Goal: Task Accomplishment & Management: Complete application form

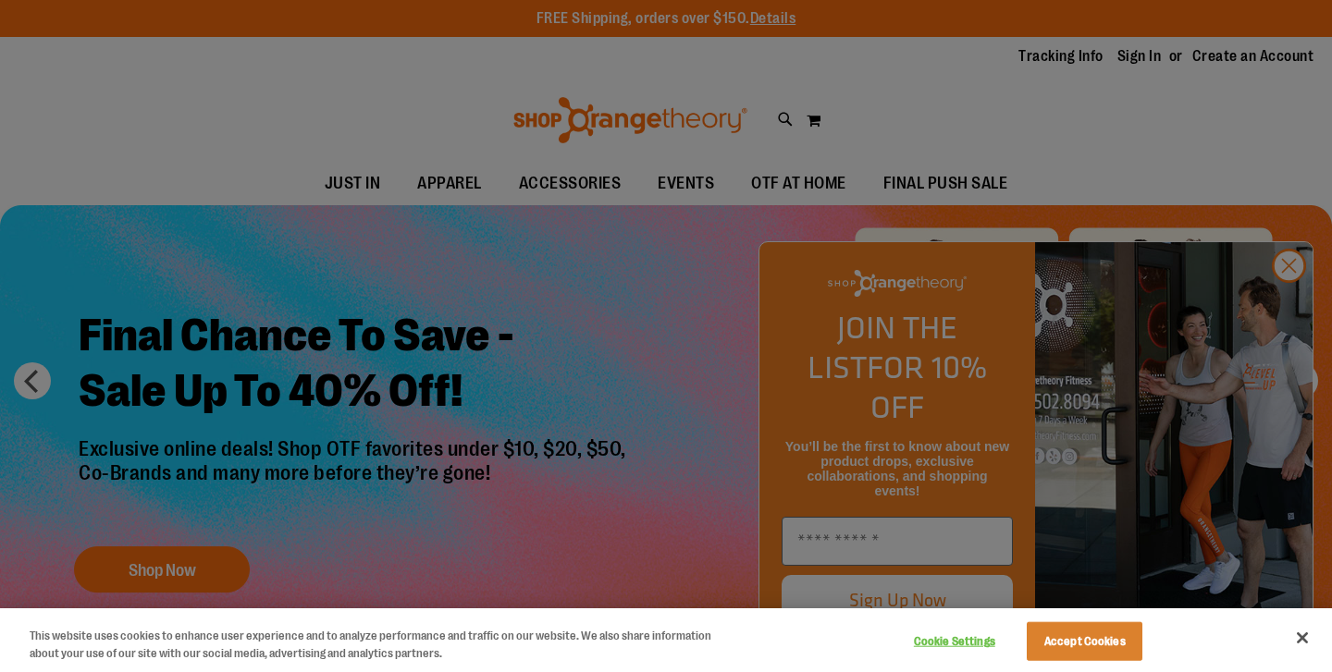
click at [1295, 304] on div at bounding box center [666, 336] width 1332 height 672
click at [1124, 647] on button "Accept Cookies" at bounding box center [1084, 641] width 116 height 39
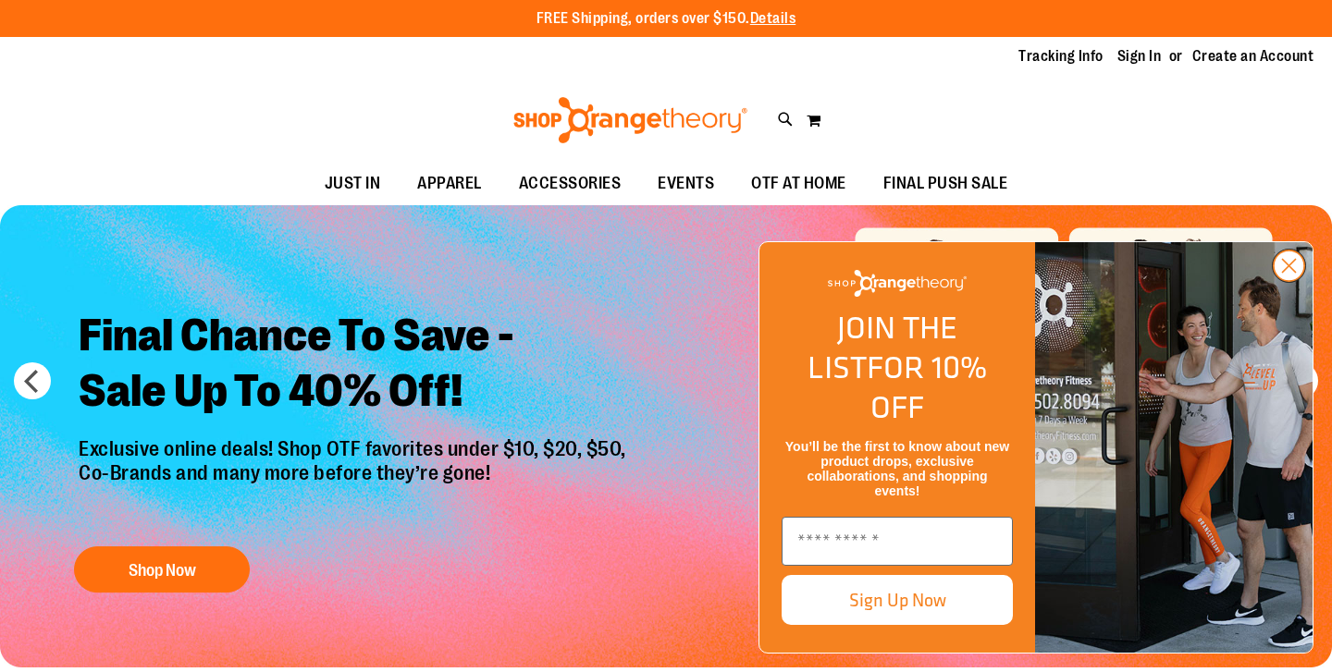
click at [1291, 281] on circle "Close dialog" at bounding box center [1288, 266] width 31 height 31
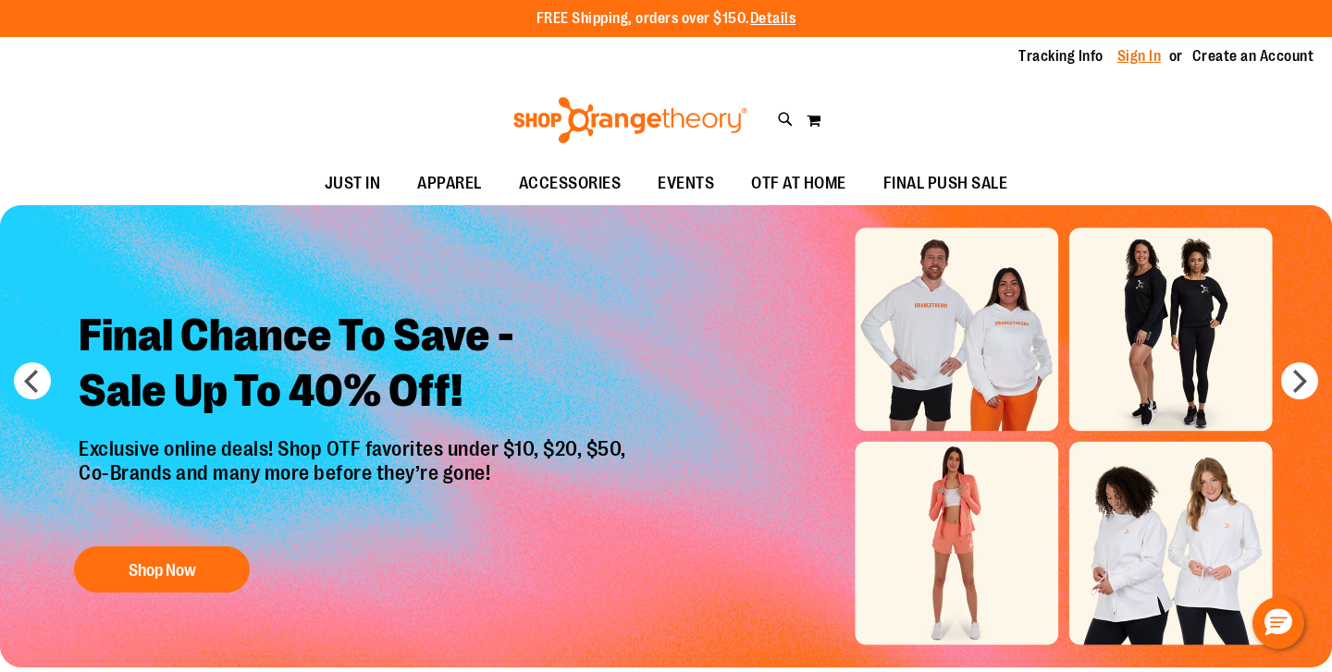
click at [1137, 52] on link "Sign In" at bounding box center [1139, 56] width 44 height 20
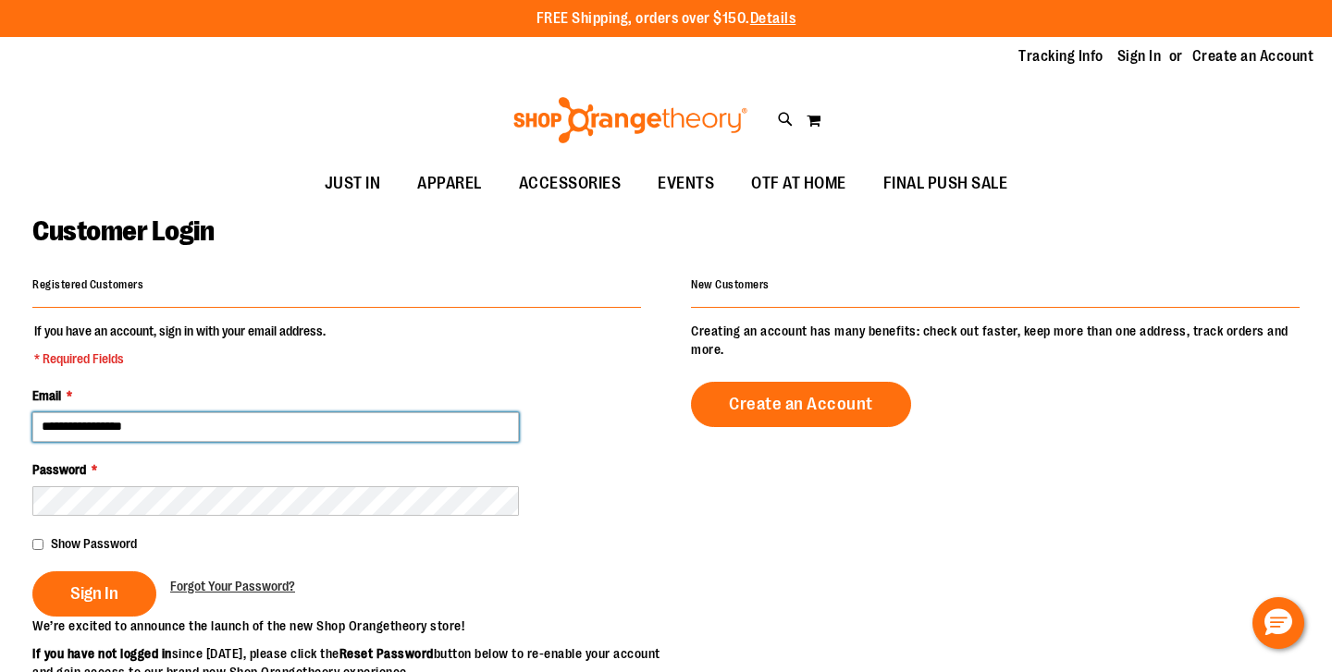
type input "**********"
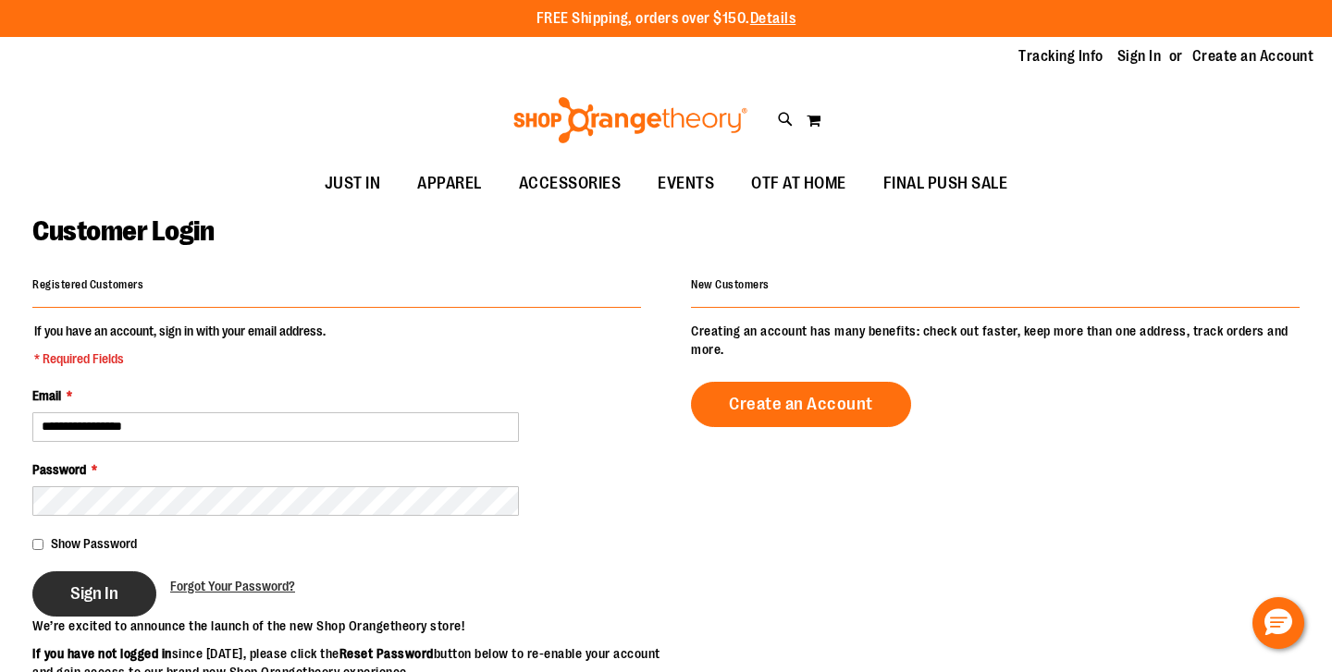
click at [87, 590] on span "Sign In" at bounding box center [94, 593] width 48 height 20
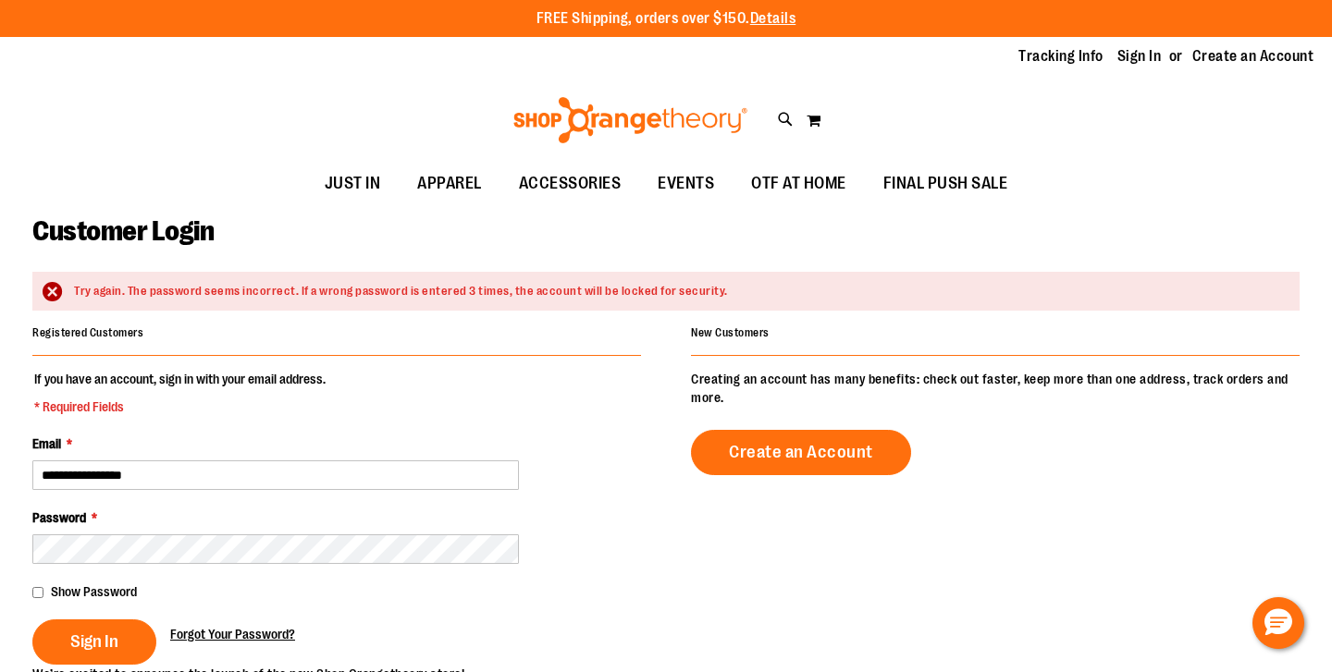
click at [211, 631] on span "Forgot Your Password?" at bounding box center [232, 634] width 125 height 15
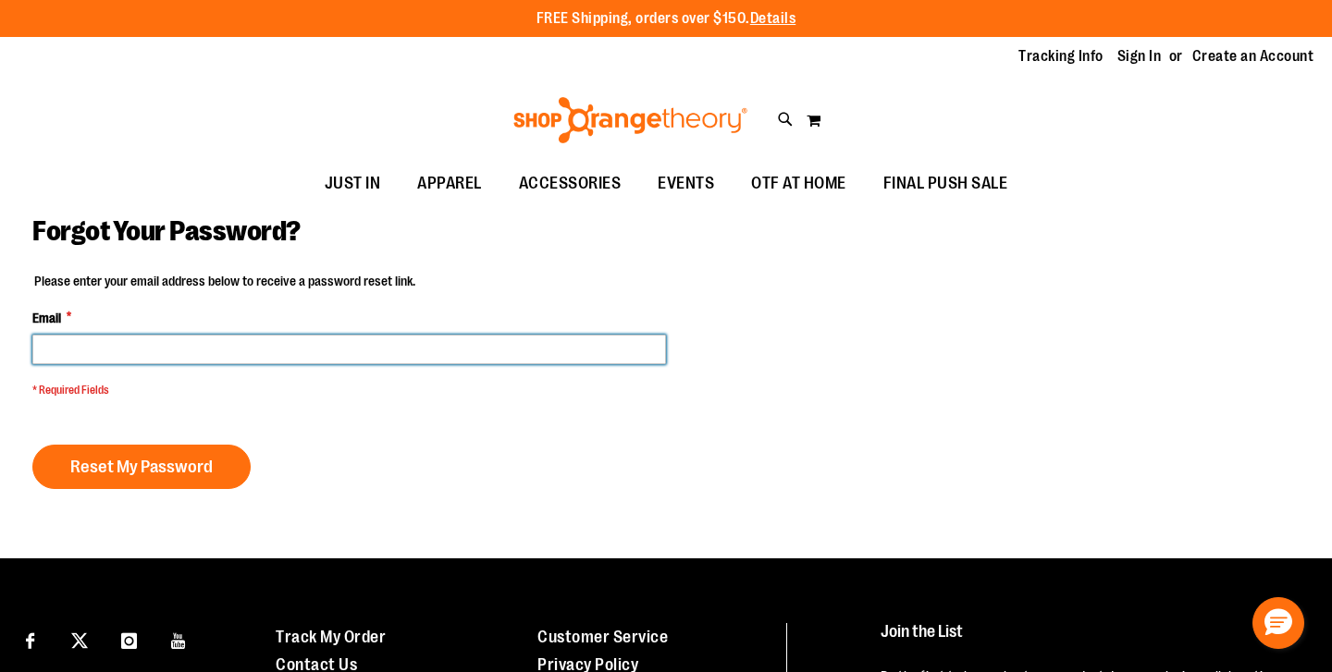
click at [173, 349] on input "Email *" at bounding box center [348, 350] width 633 height 30
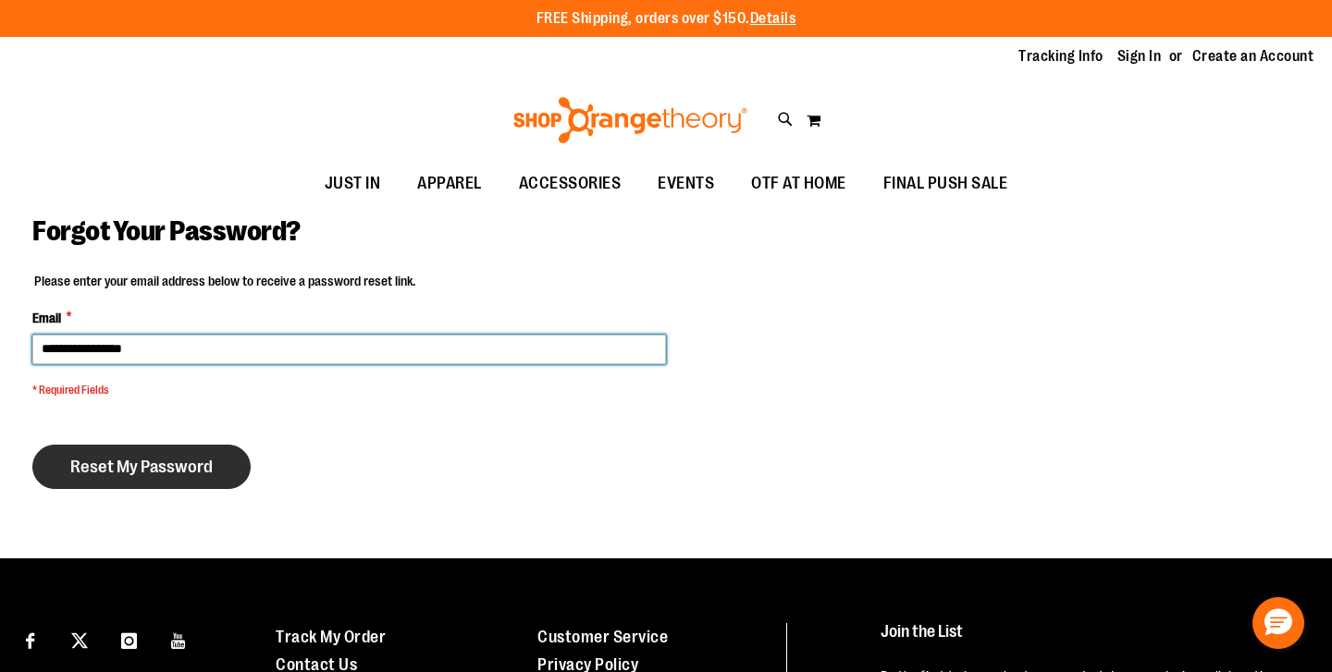
type input "**********"
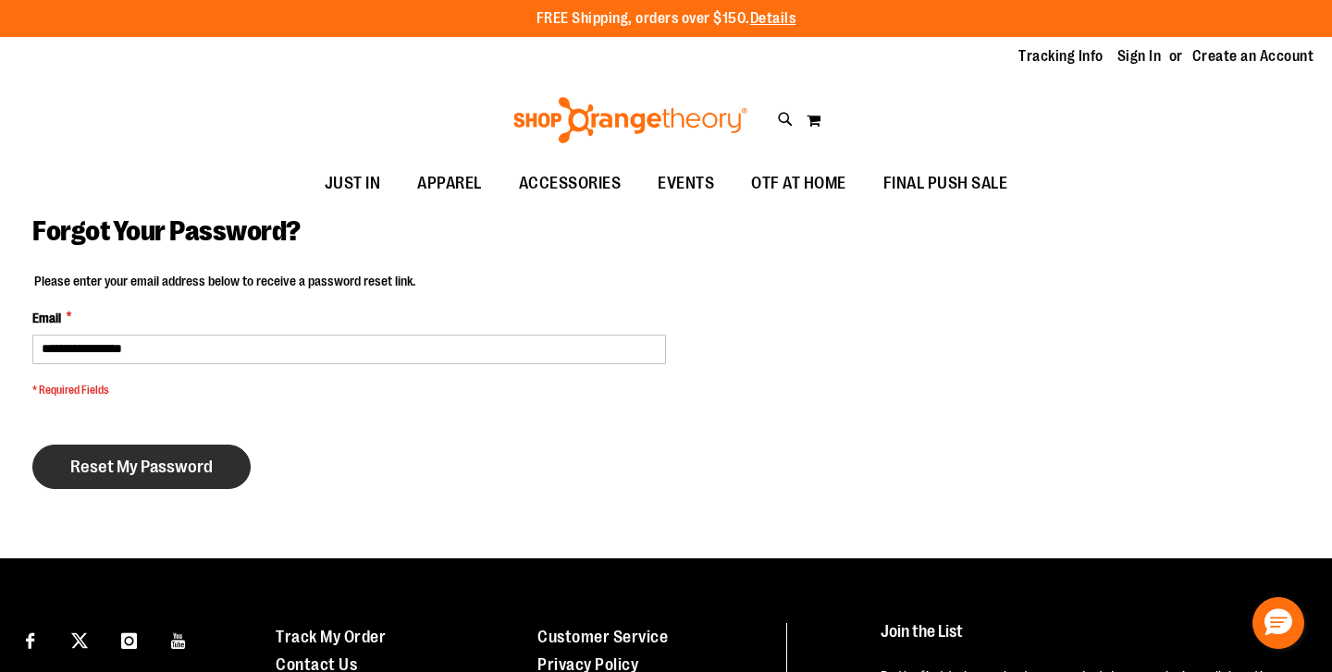
click at [143, 468] on span "Reset My Password" at bounding box center [141, 467] width 142 height 20
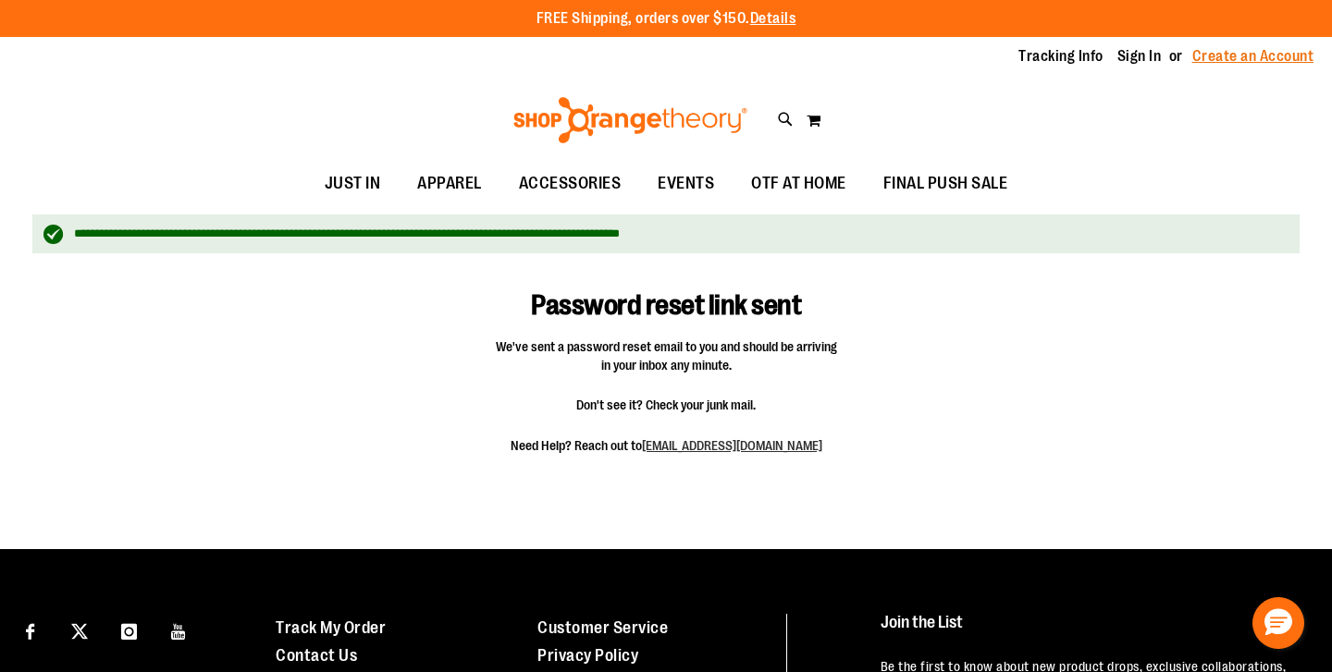
click at [1249, 55] on link "Create an Account" at bounding box center [1253, 56] width 122 height 20
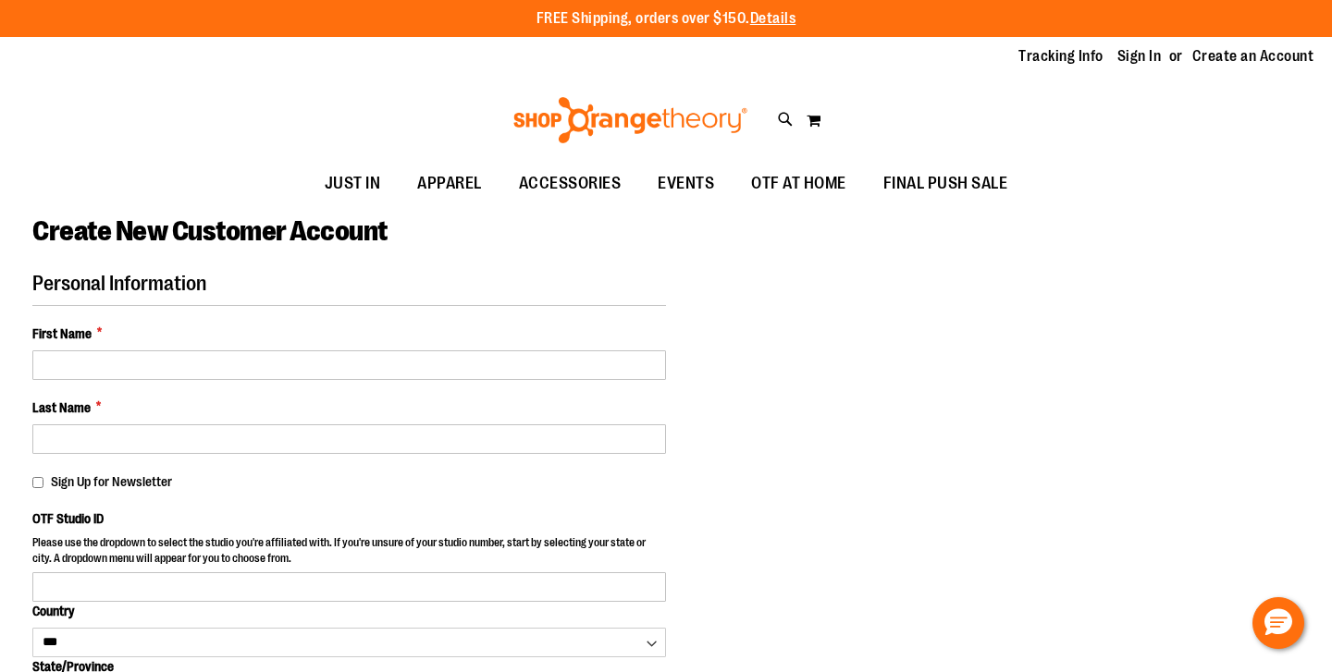
select select "***"
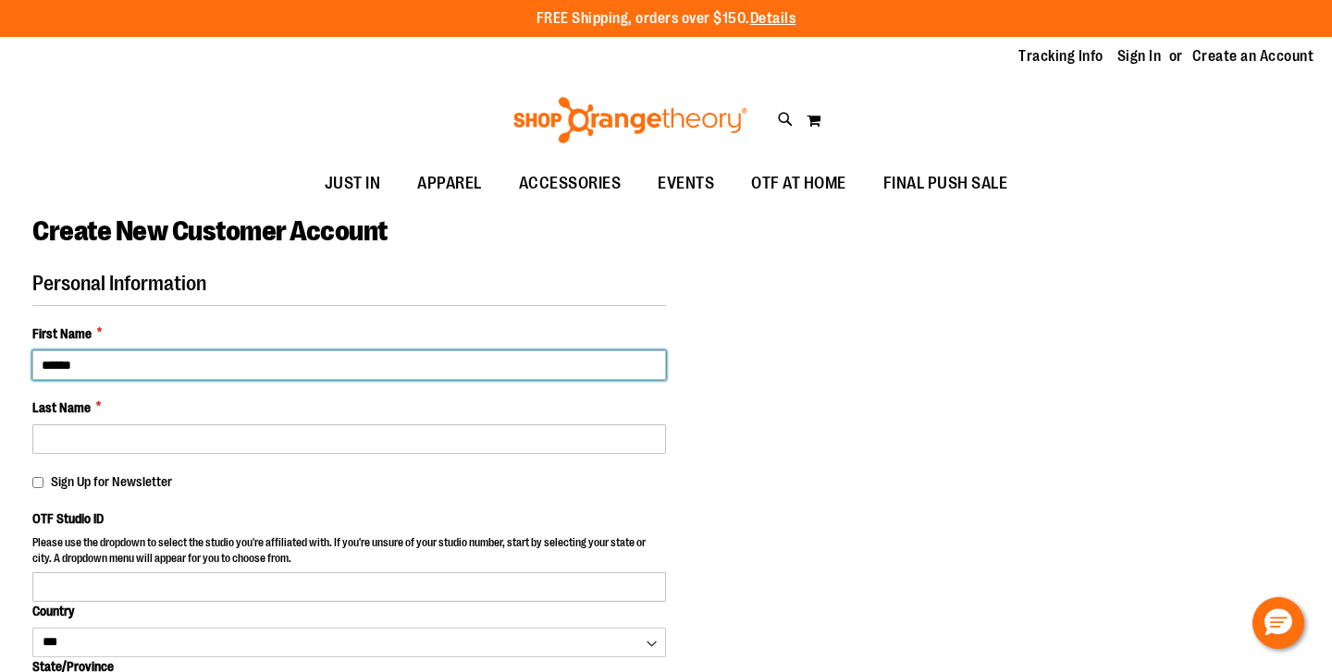
type input "*****"
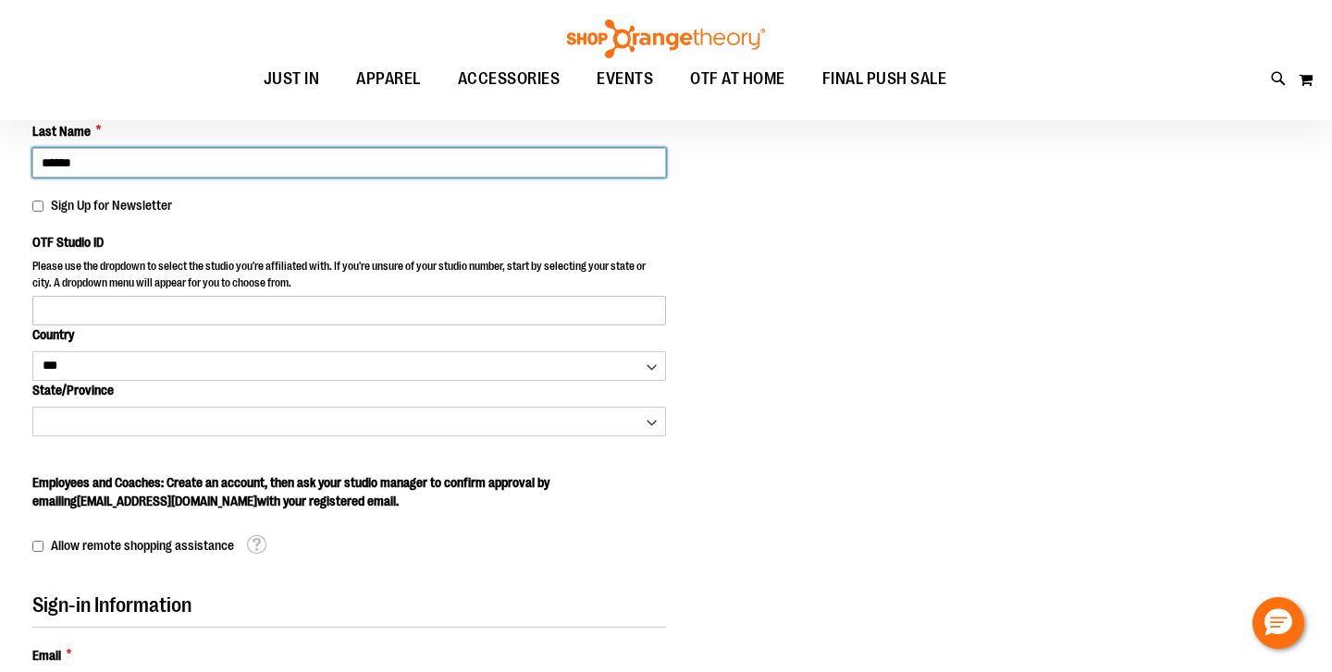
scroll to position [281, 0]
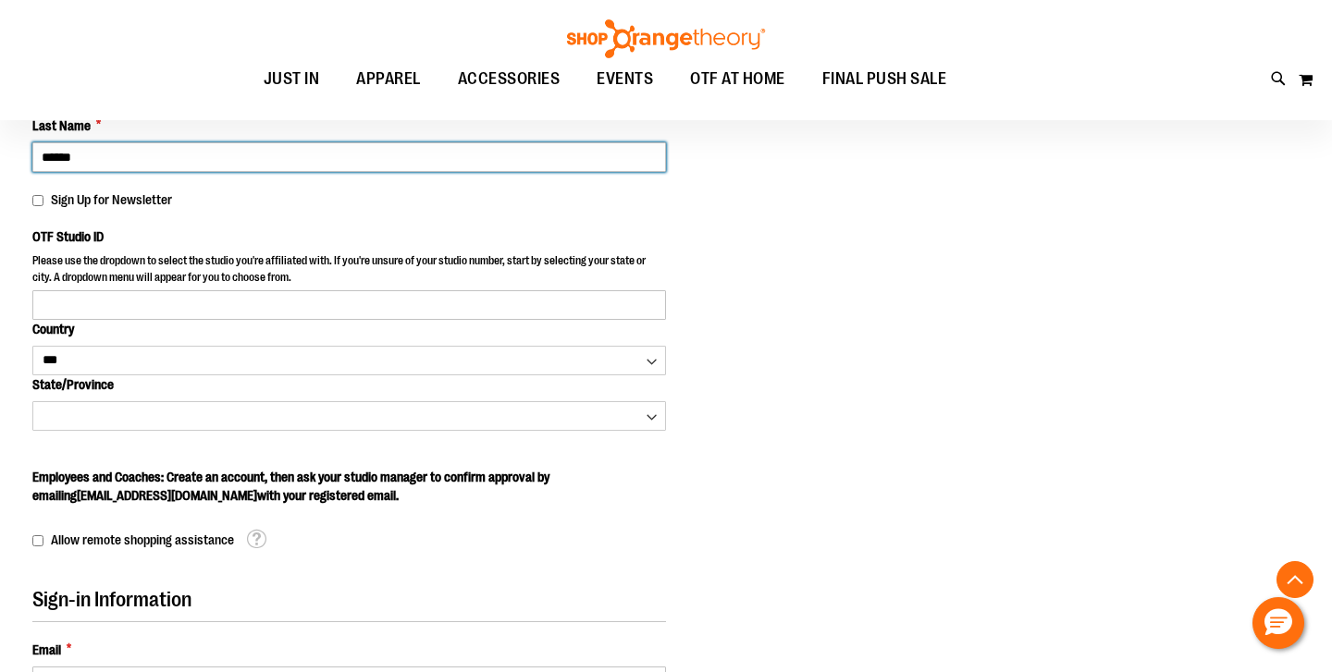
type input "******"
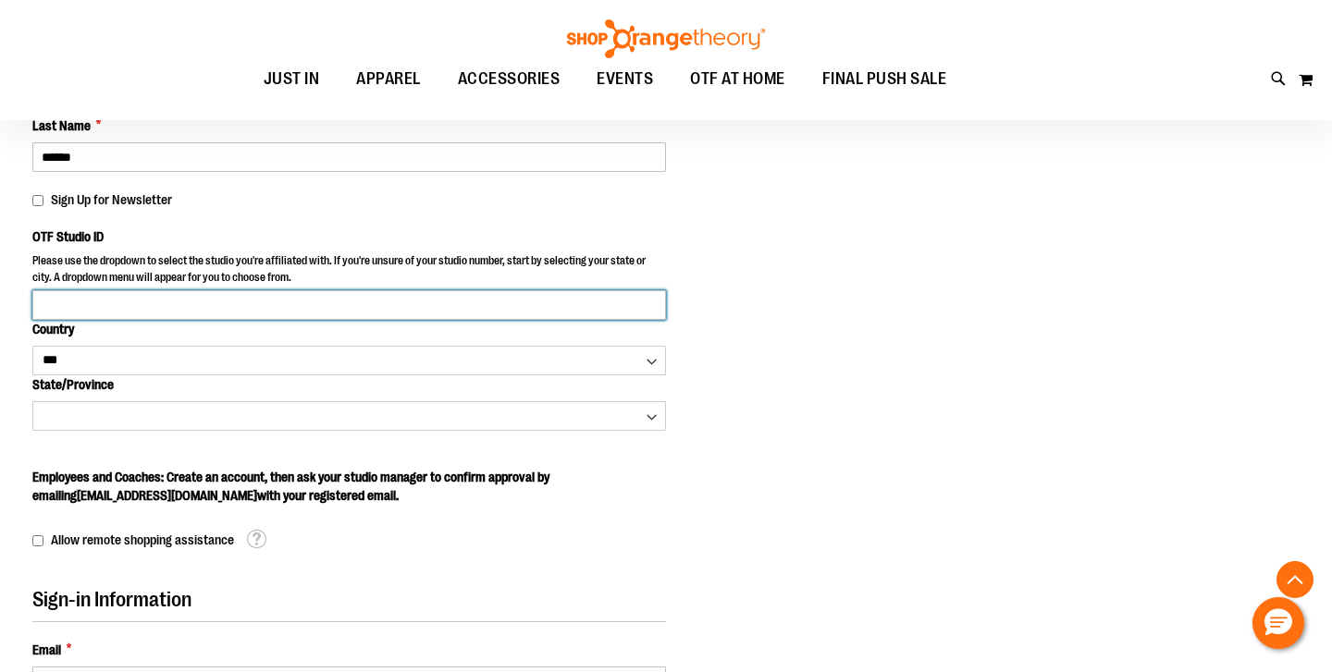
click at [121, 301] on input "OTF Studio ID" at bounding box center [348, 305] width 633 height 30
type input "*********"
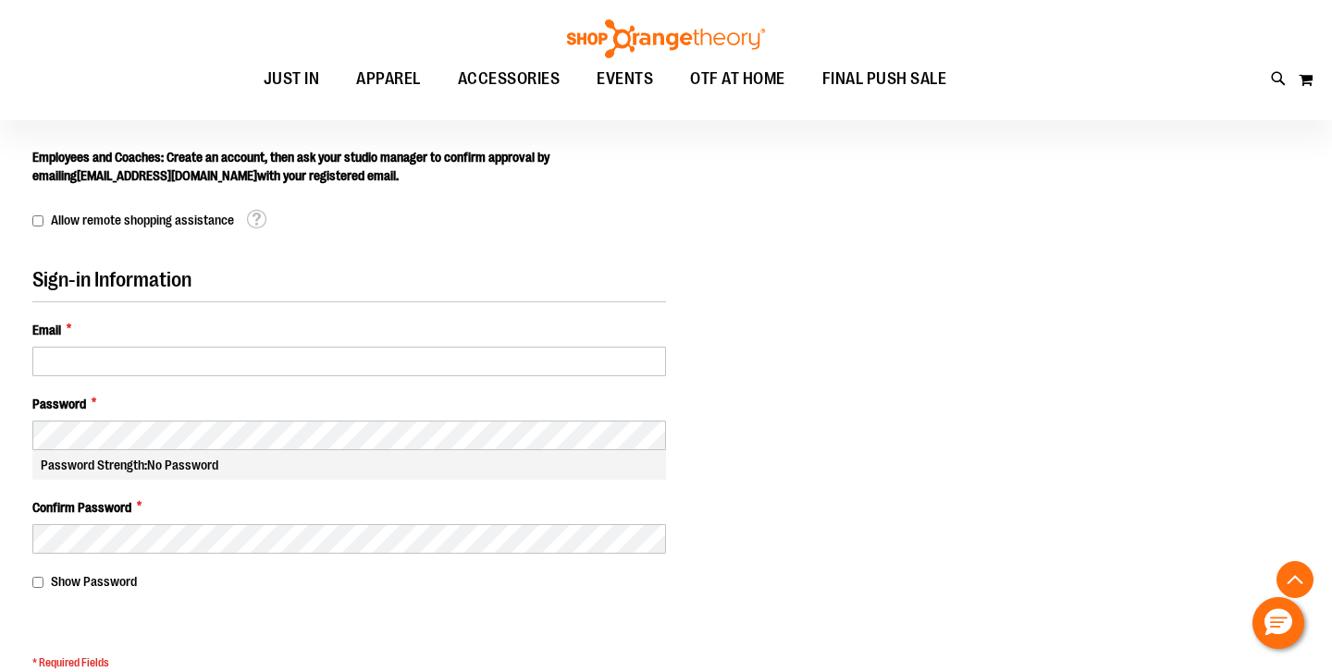
scroll to position [571, 0]
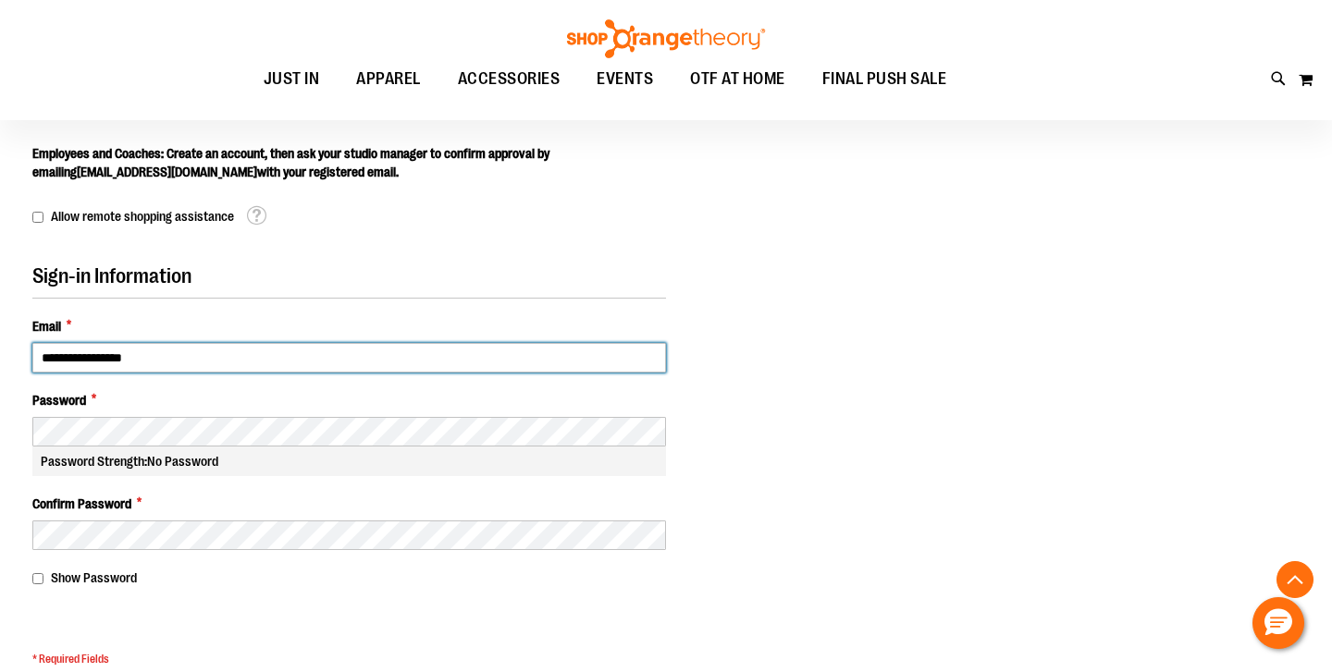
type input "**********"
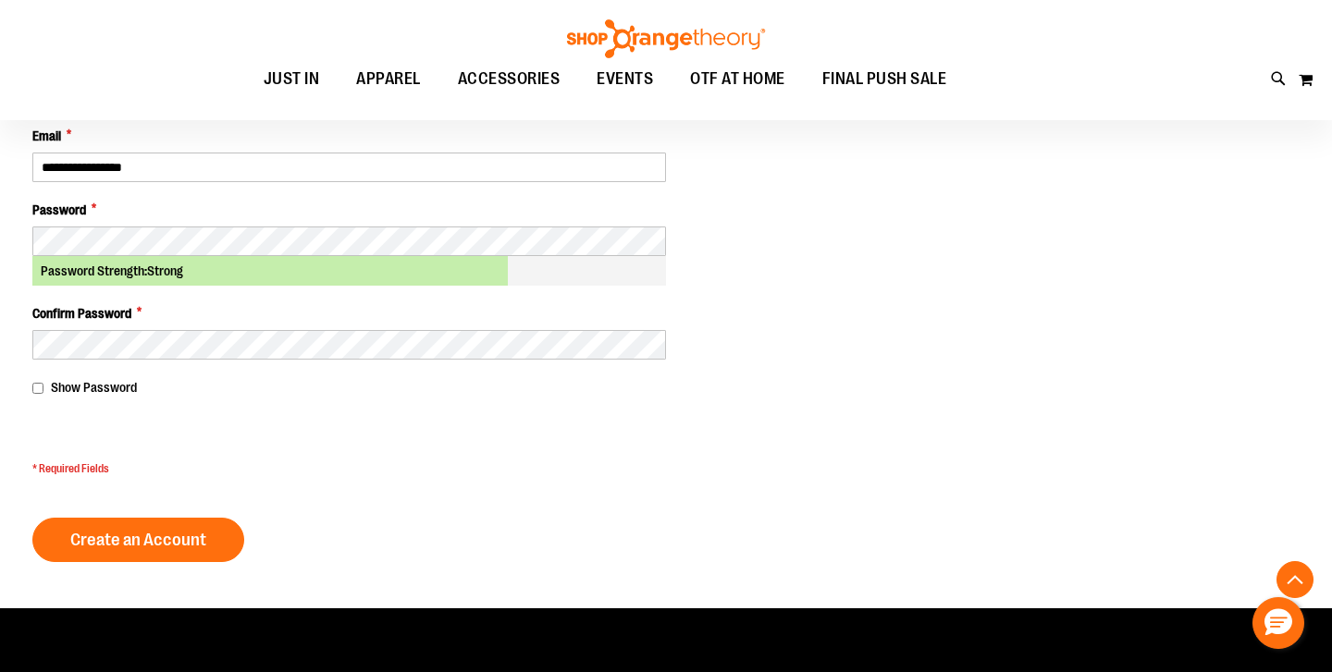
scroll to position [764, 0]
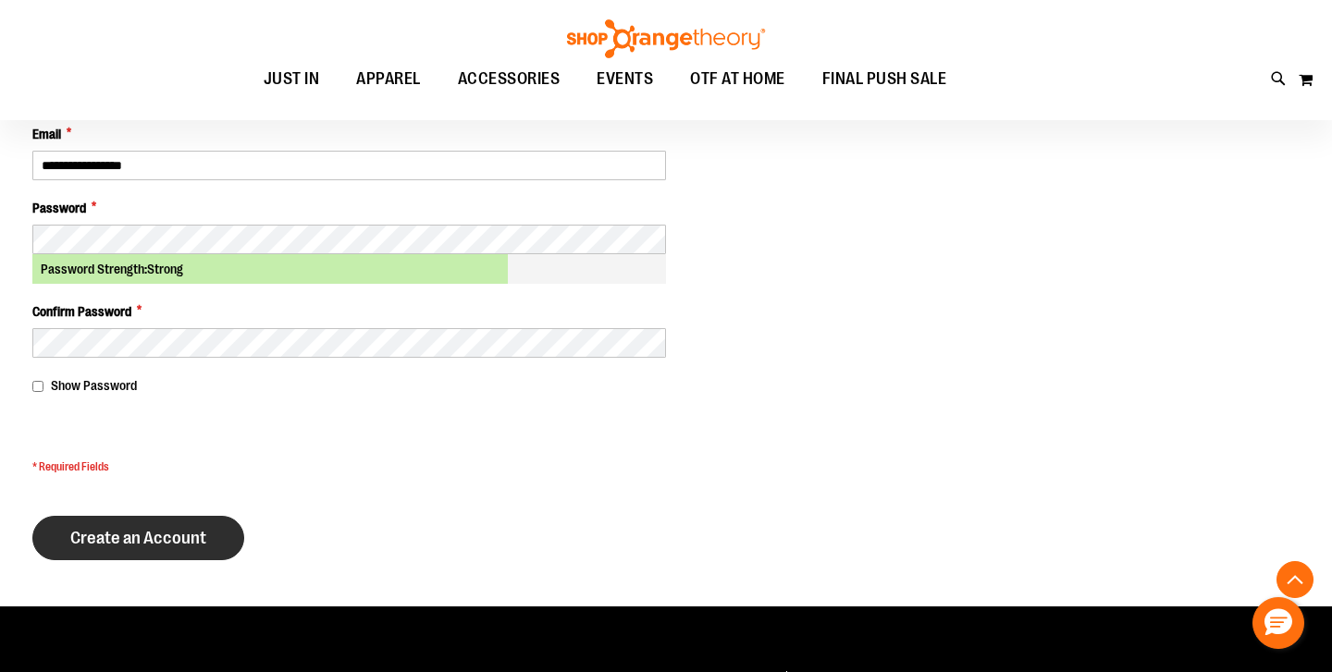
click at [129, 539] on span "Create an Account" at bounding box center [138, 538] width 136 height 20
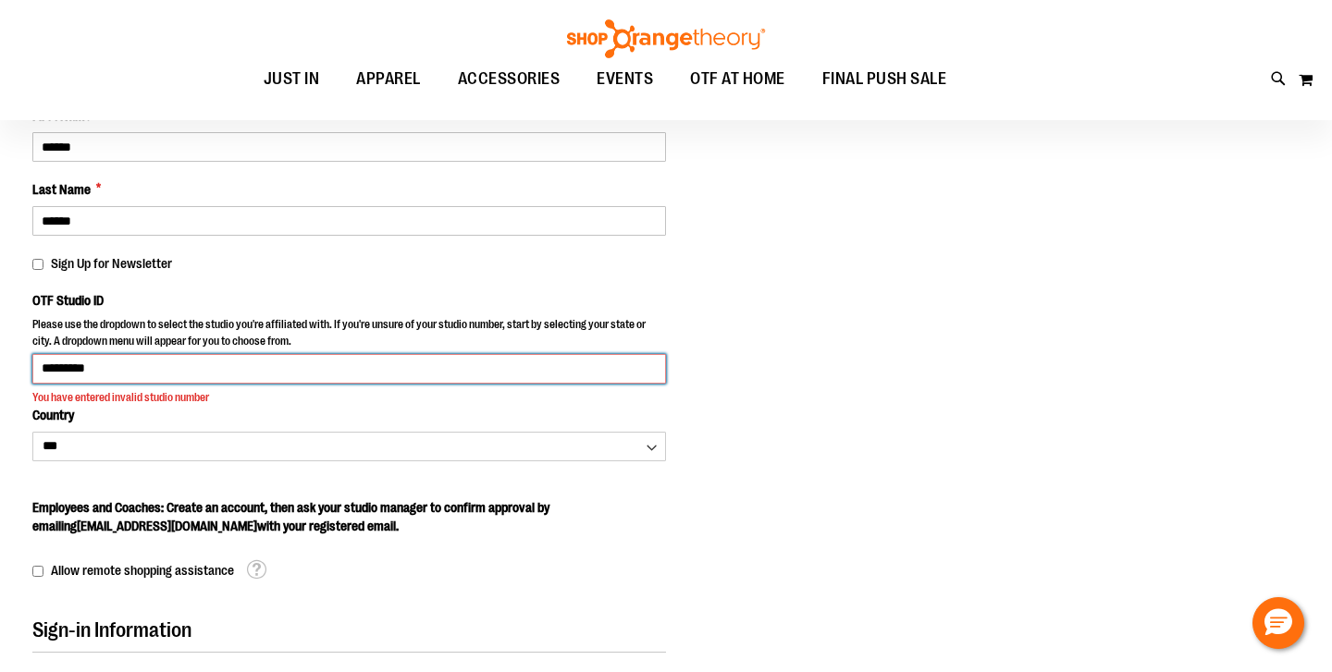
scroll to position [220, 0]
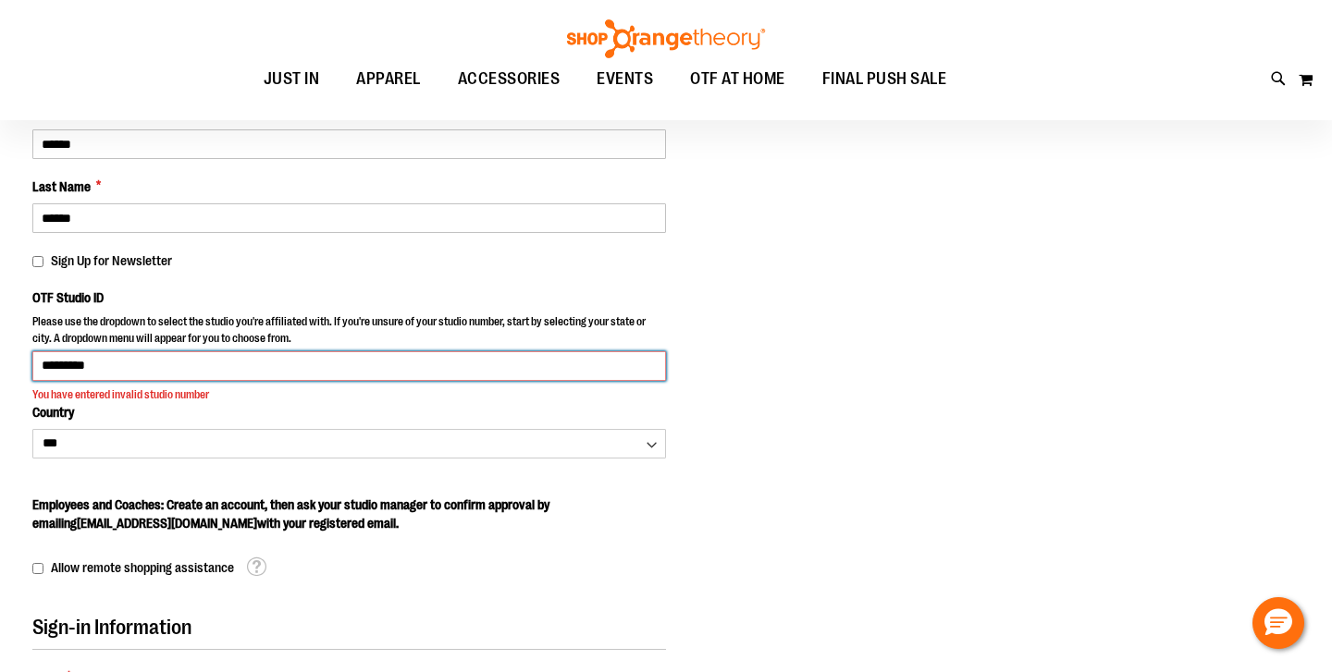
click at [154, 374] on input "*********" at bounding box center [348, 366] width 633 height 30
click at [138, 371] on input "*********" at bounding box center [348, 366] width 633 height 30
type input "*"
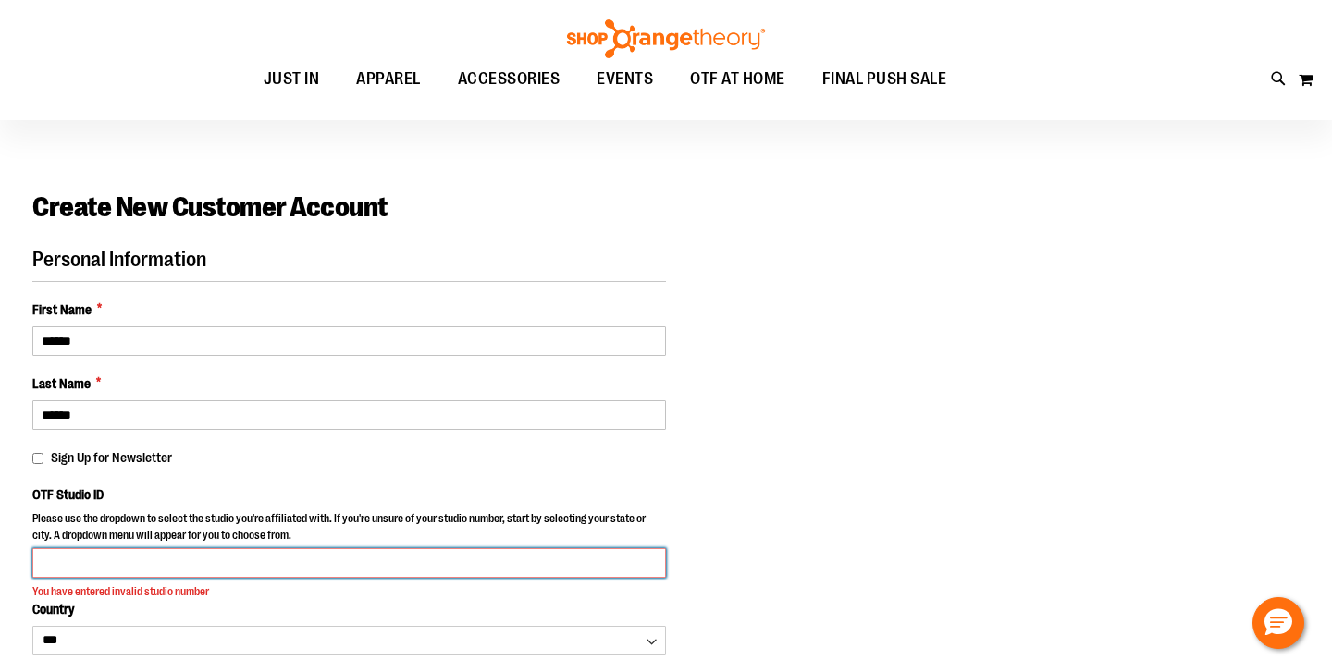
scroll to position [13, 0]
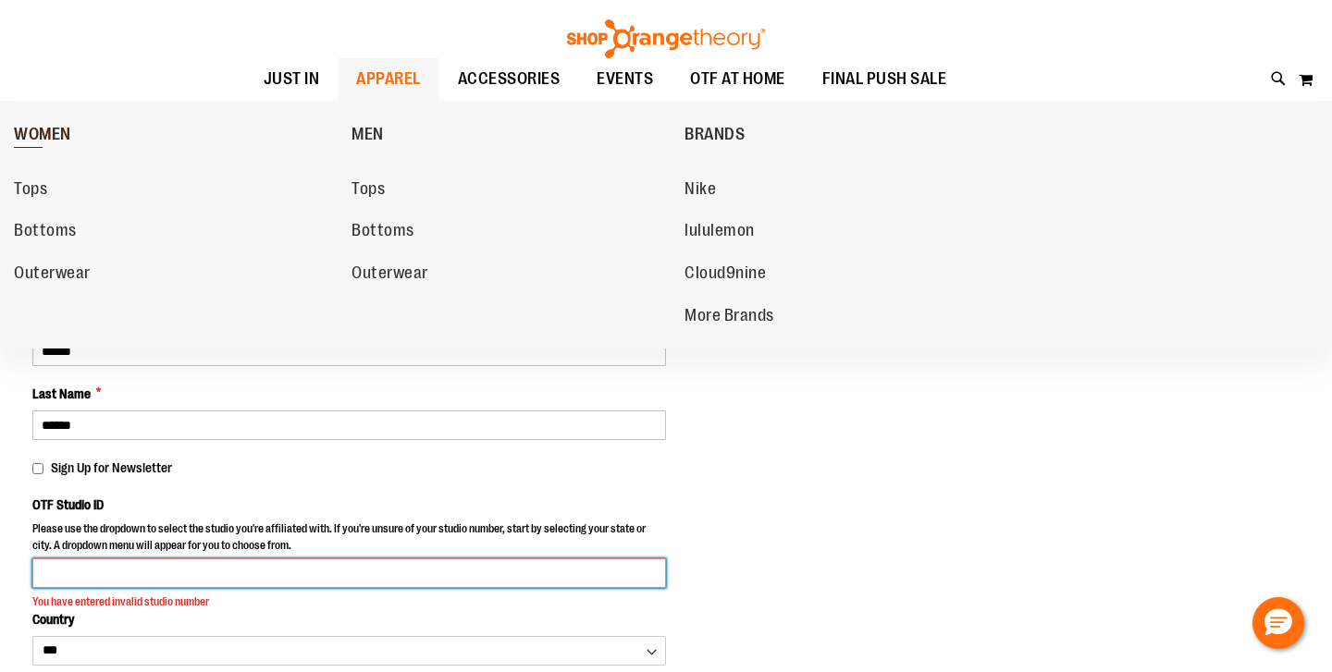
click at [49, 130] on span "WOMEN" at bounding box center [42, 136] width 57 height 23
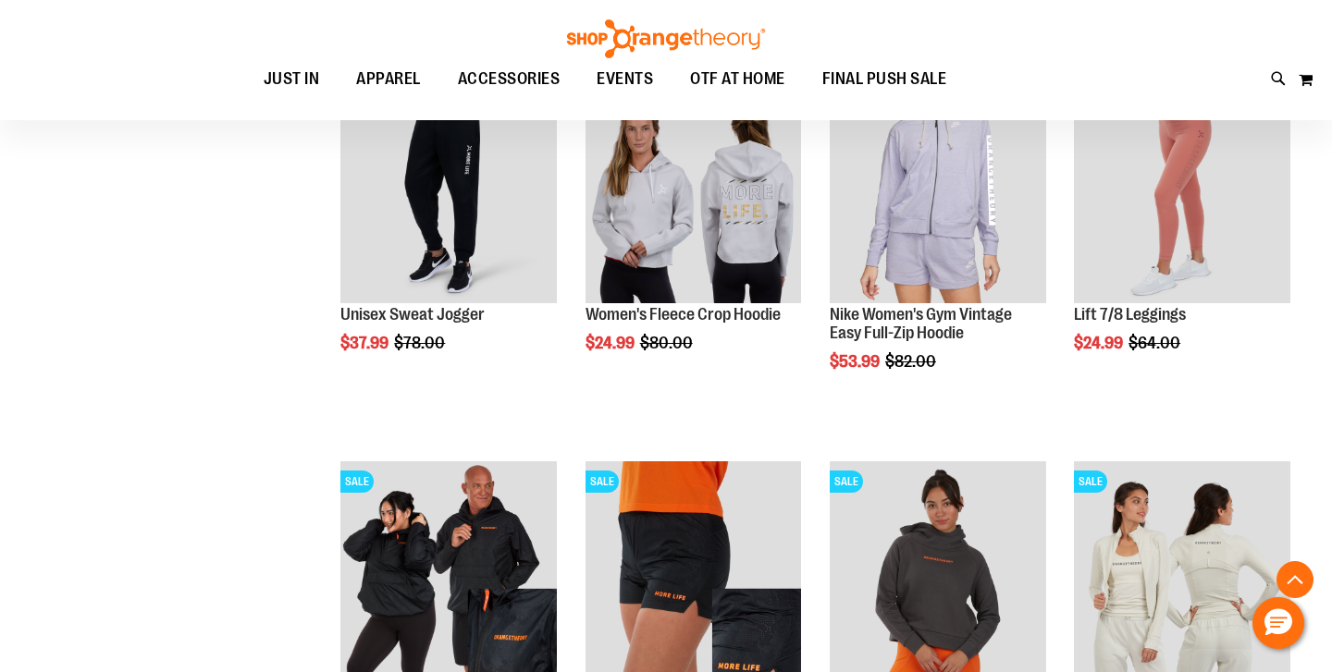
scroll to position [1416, 0]
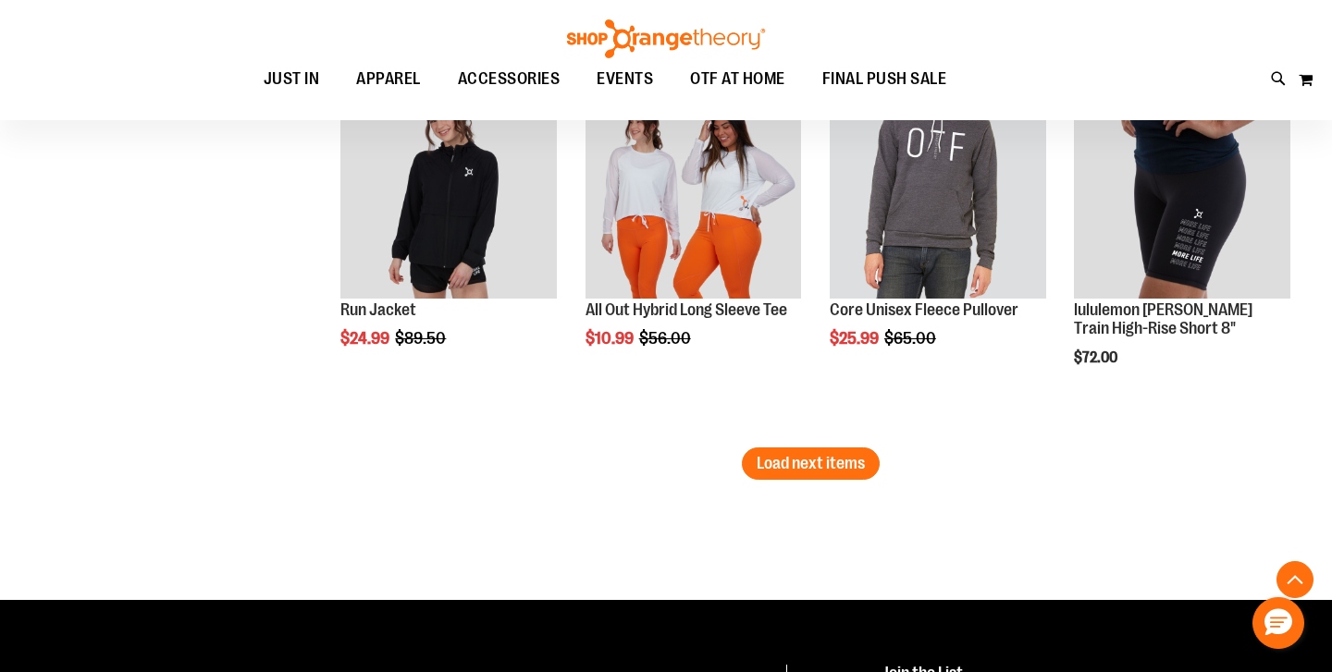
scroll to position [3308, 0]
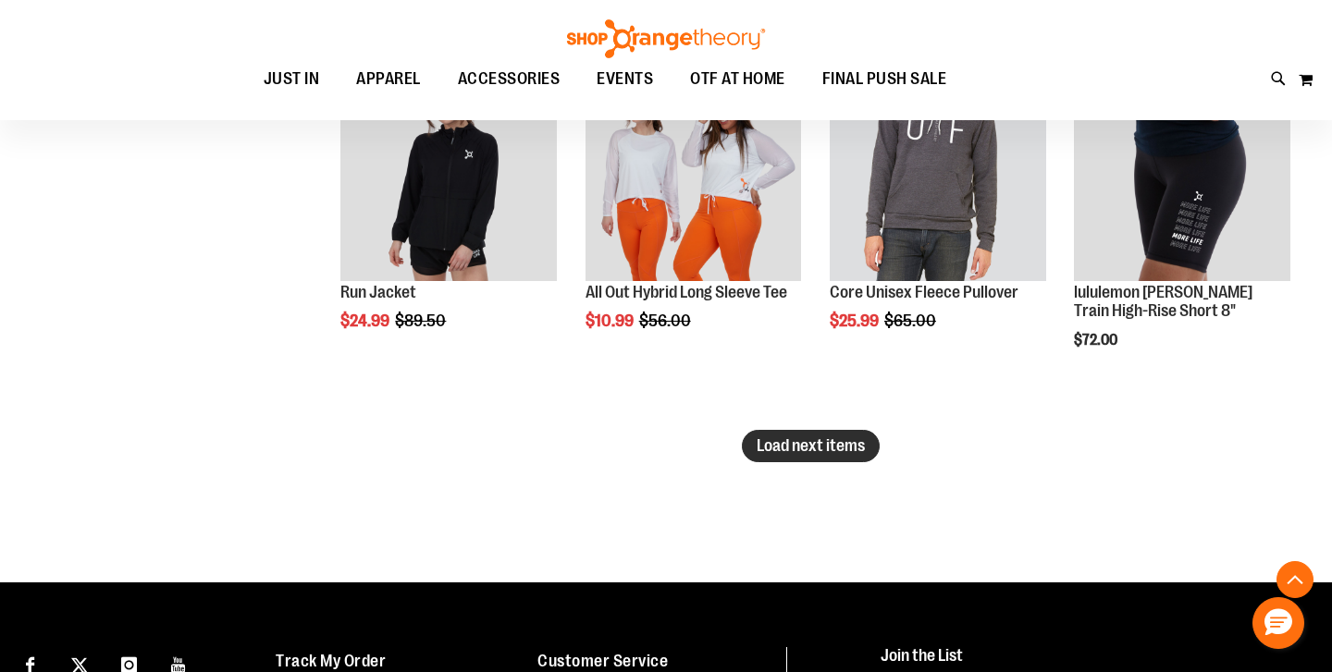
click at [812, 461] on button "Load next items" at bounding box center [811, 446] width 138 height 32
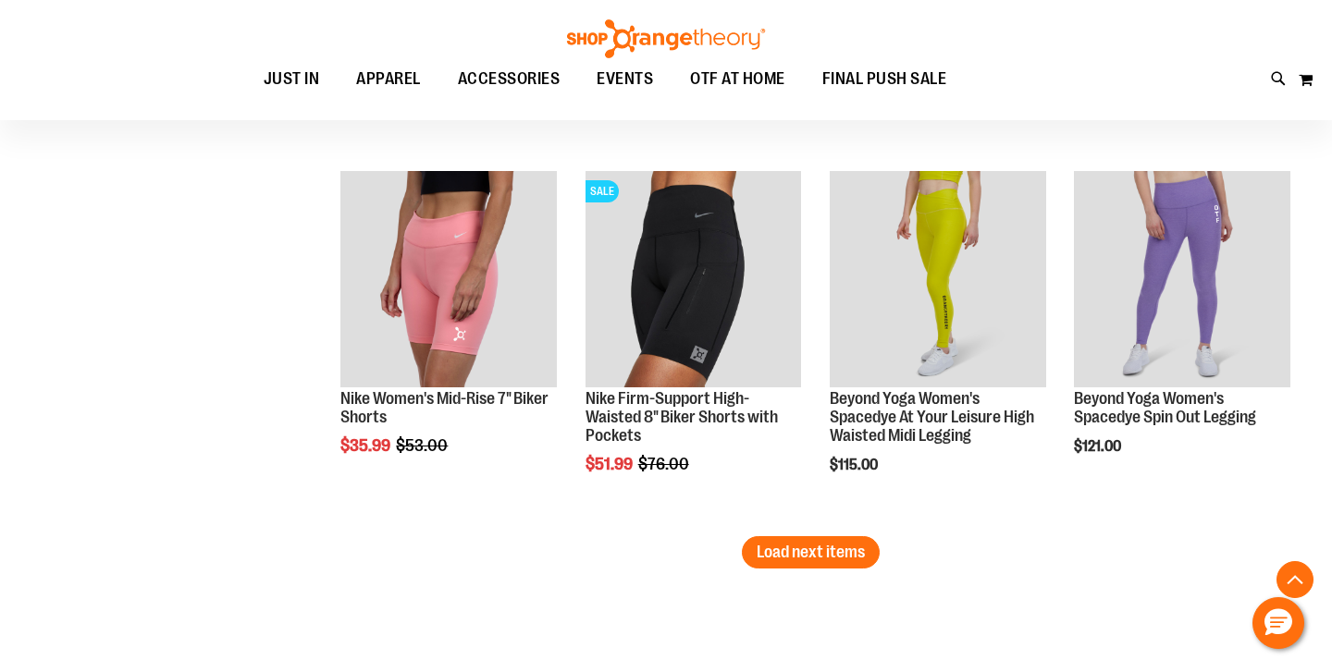
scroll to position [4335, 0]
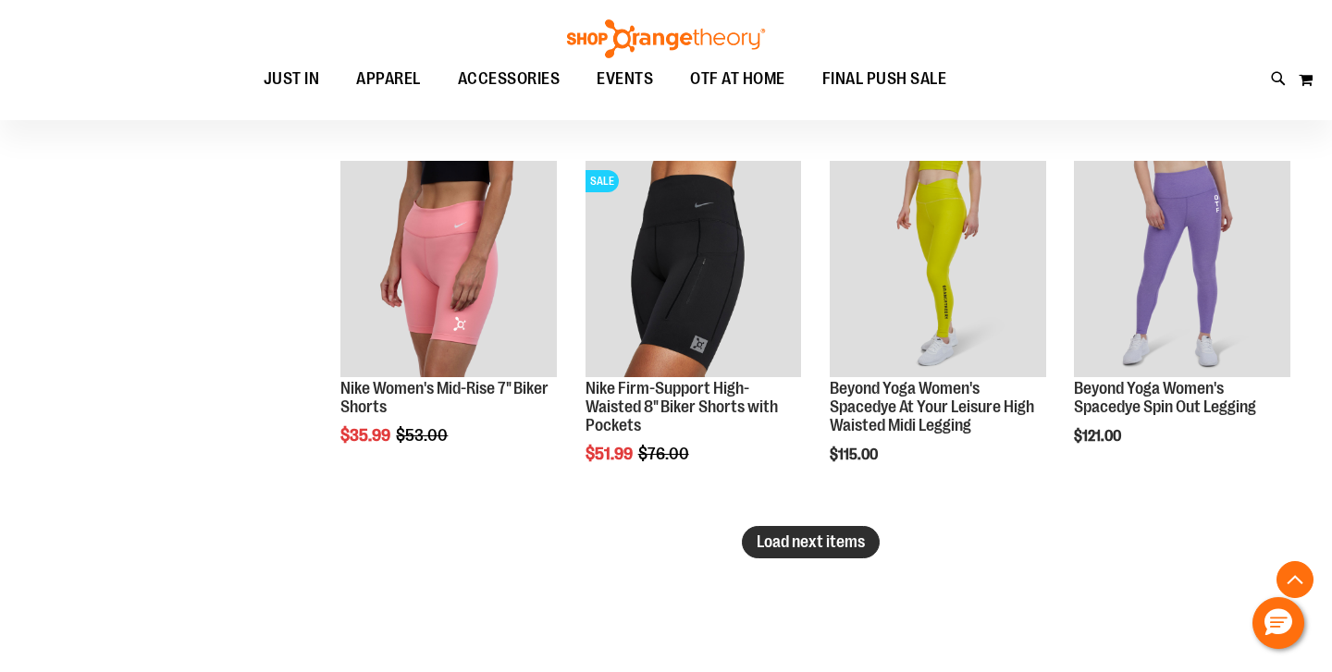
click at [802, 540] on span "Load next items" at bounding box center [810, 542] width 108 height 18
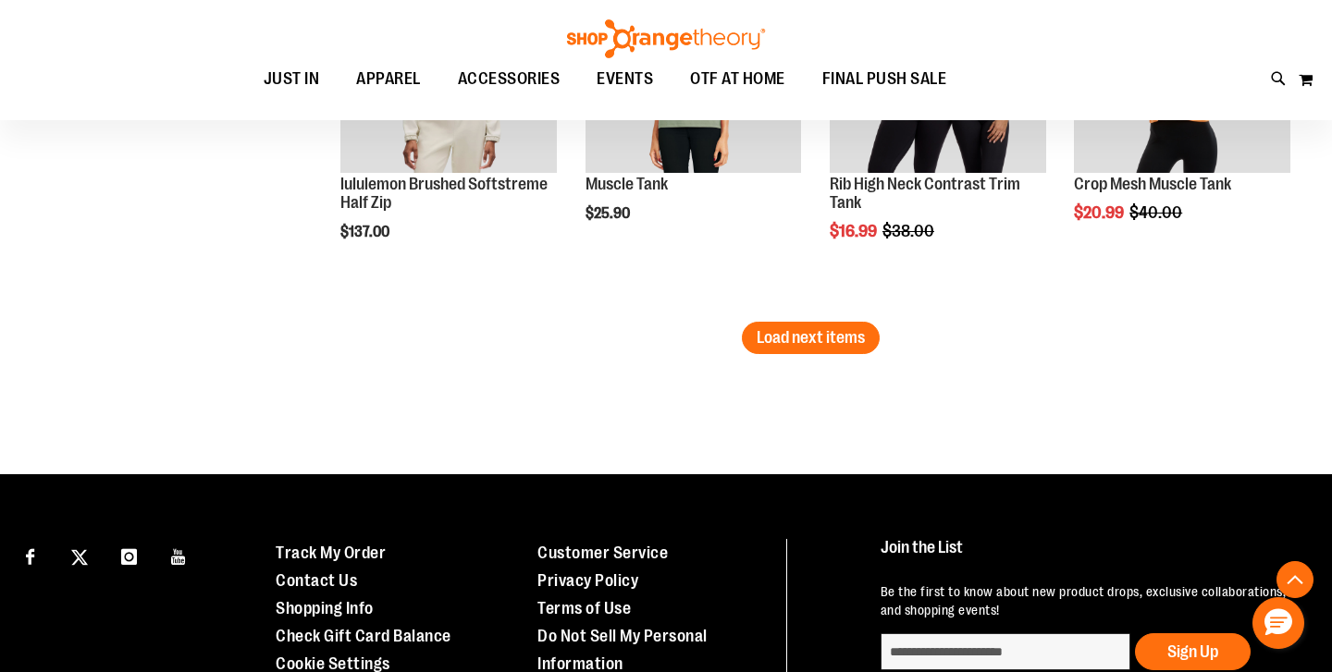
scroll to position [5673, 0]
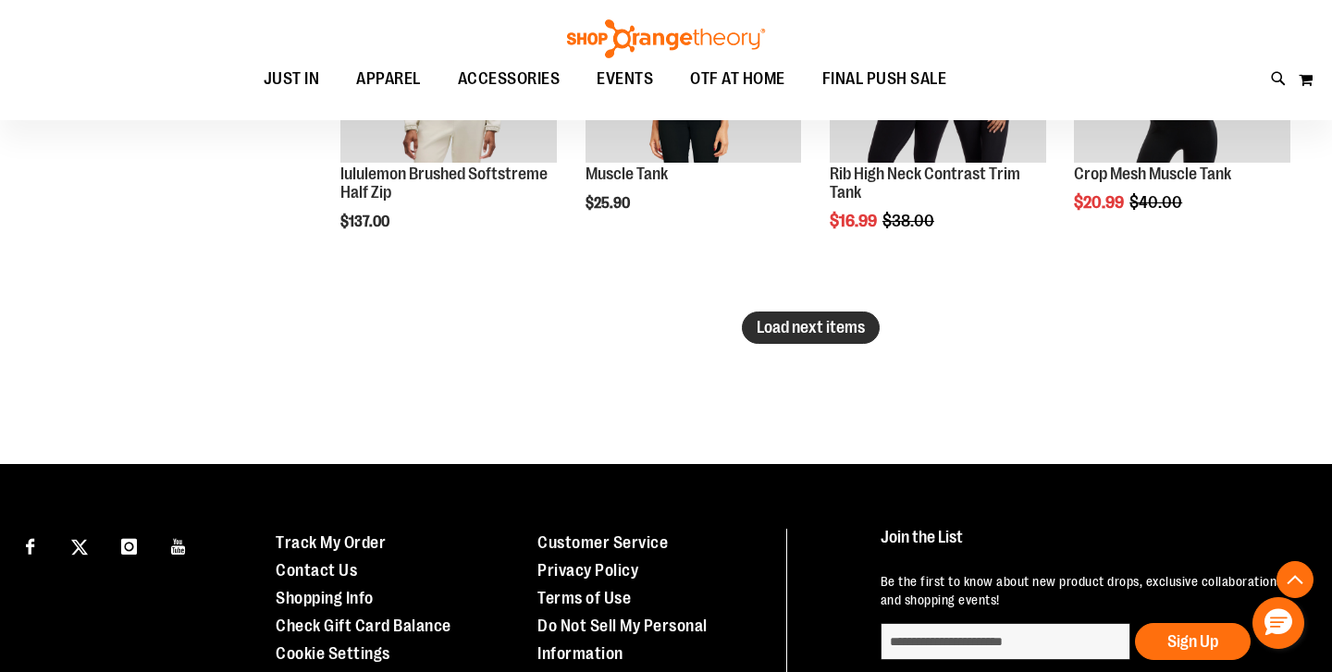
click at [861, 323] on span "Load next items" at bounding box center [810, 327] width 108 height 18
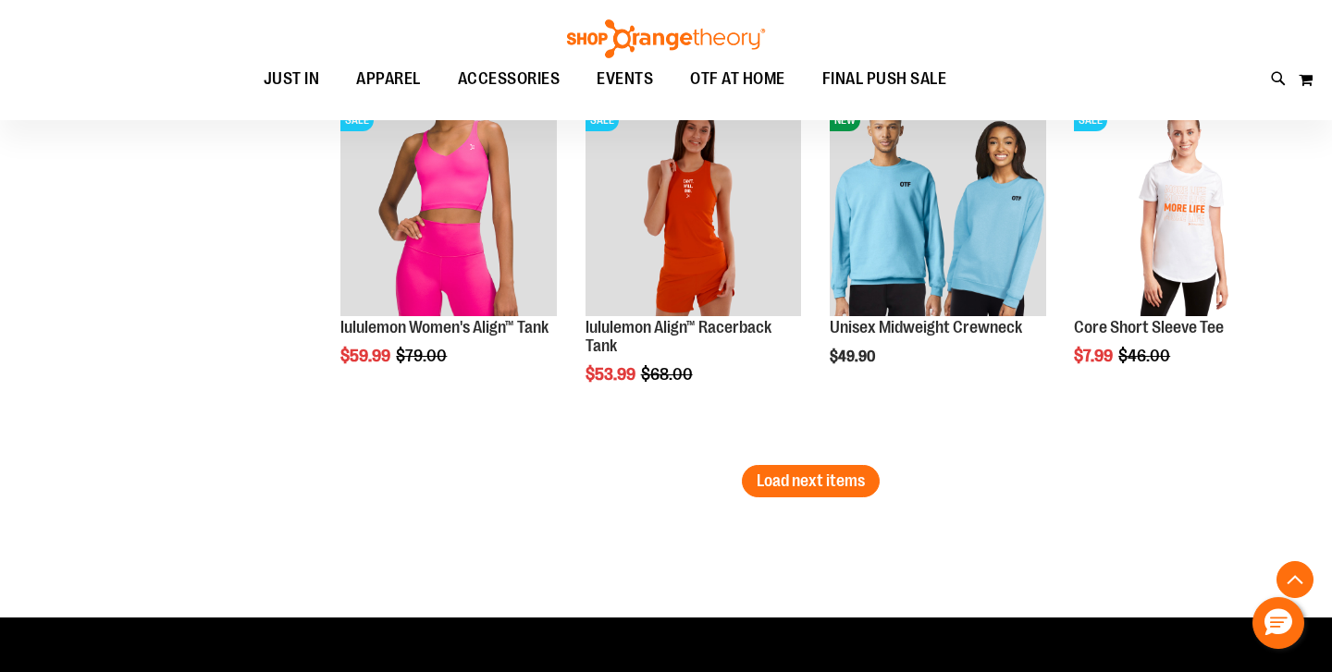
scroll to position [6644, 0]
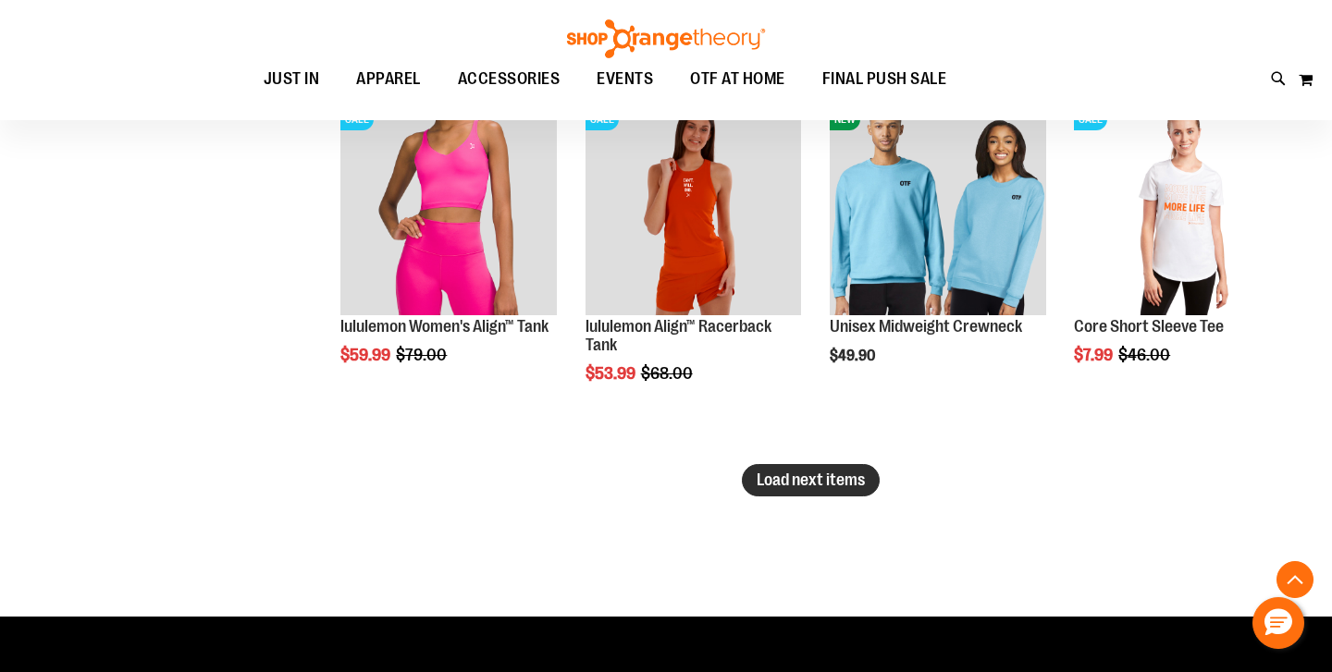
click at [801, 476] on span "Load next items" at bounding box center [810, 480] width 108 height 18
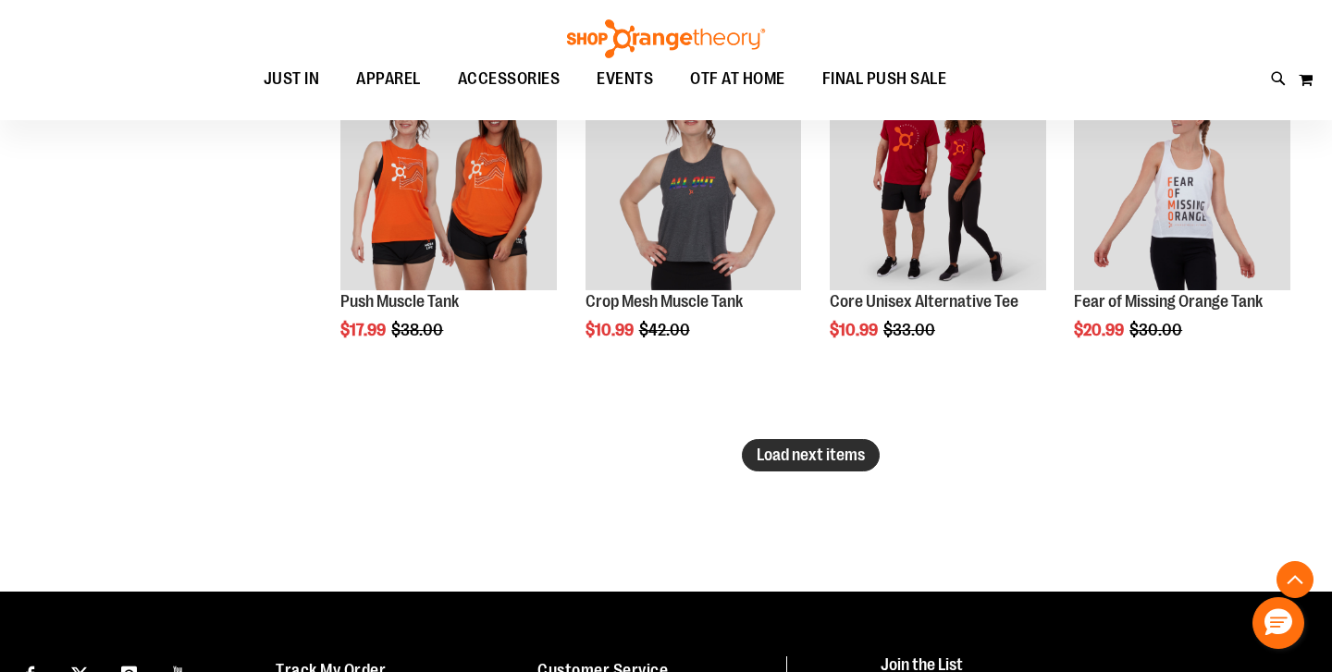
scroll to position [7798, 0]
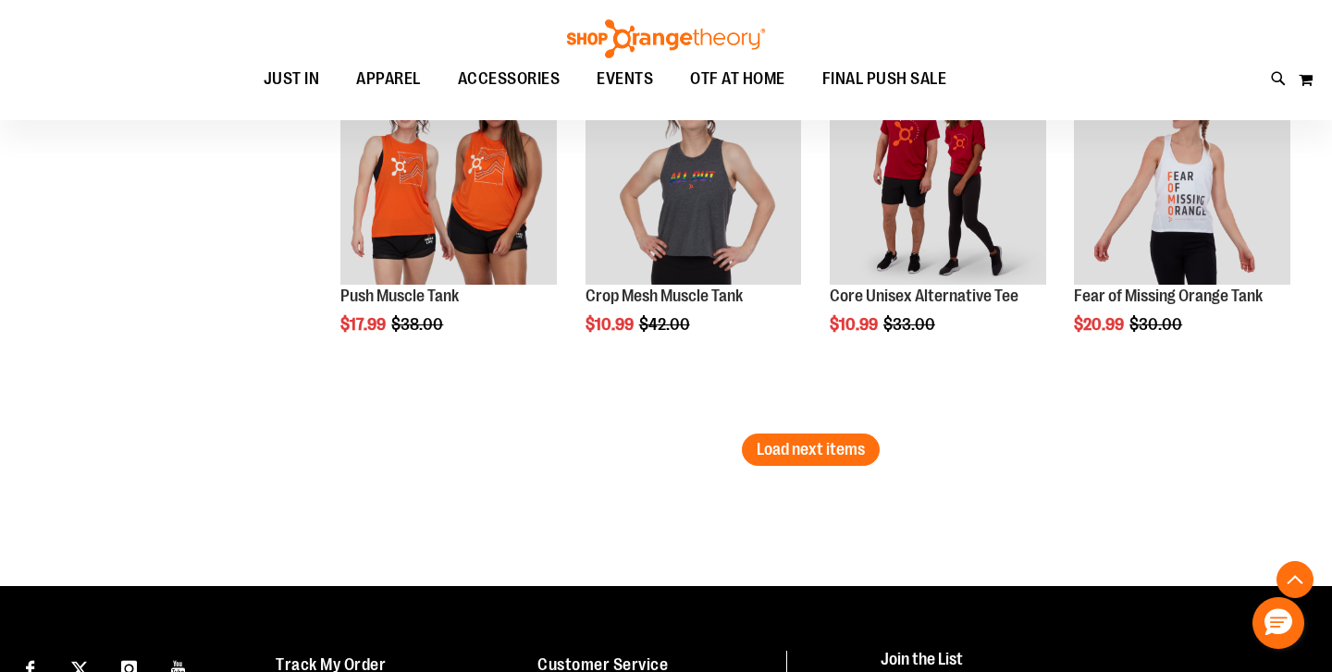
click at [802, 445] on span "Load next items" at bounding box center [810, 449] width 108 height 18
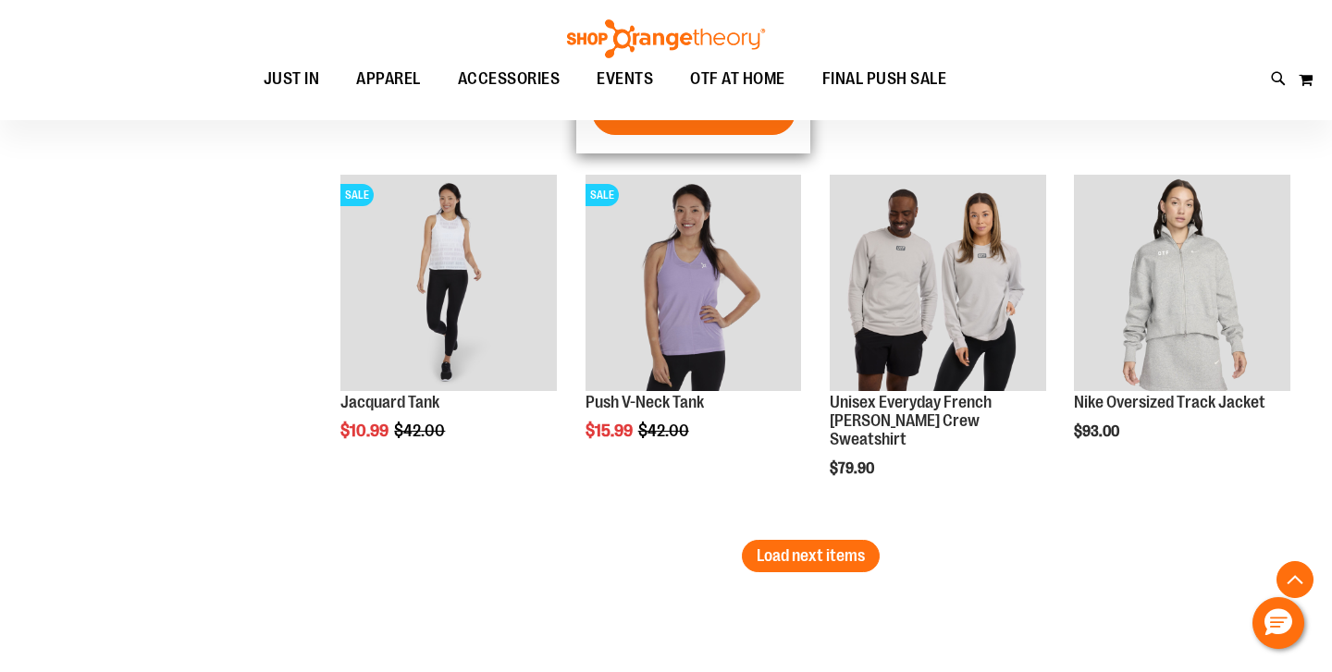
scroll to position [8819, 0]
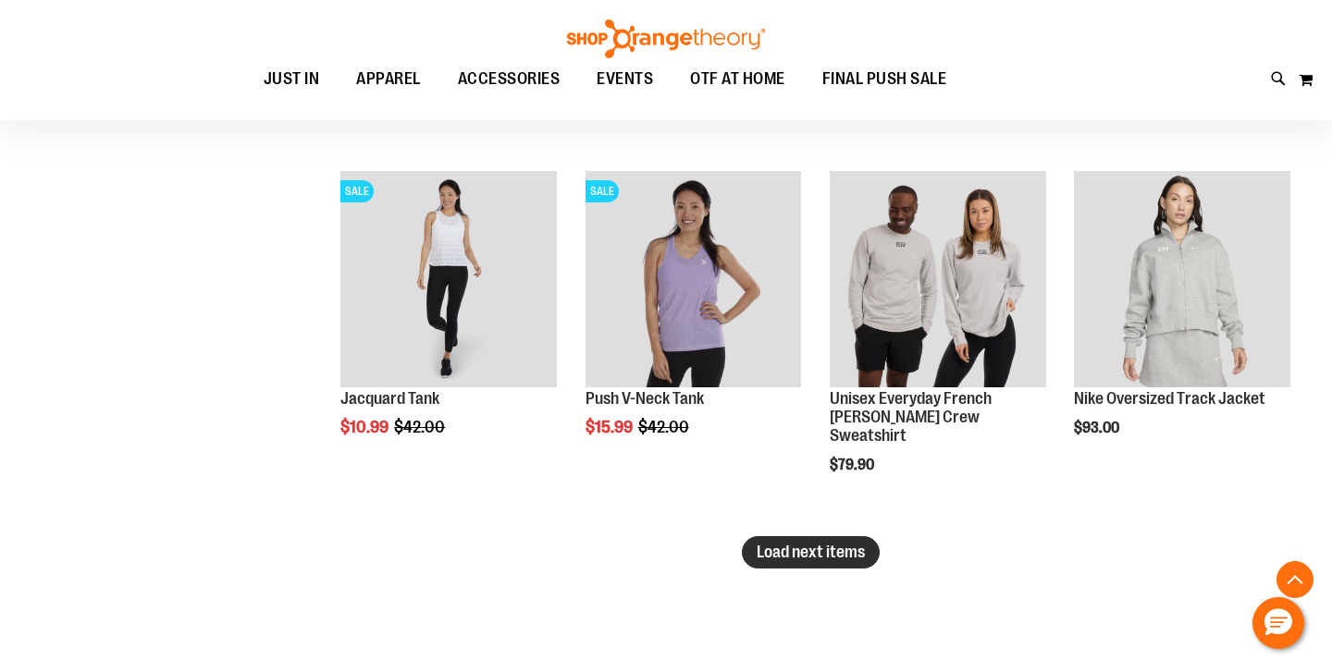
click at [795, 543] on span "Load next items" at bounding box center [810, 552] width 108 height 18
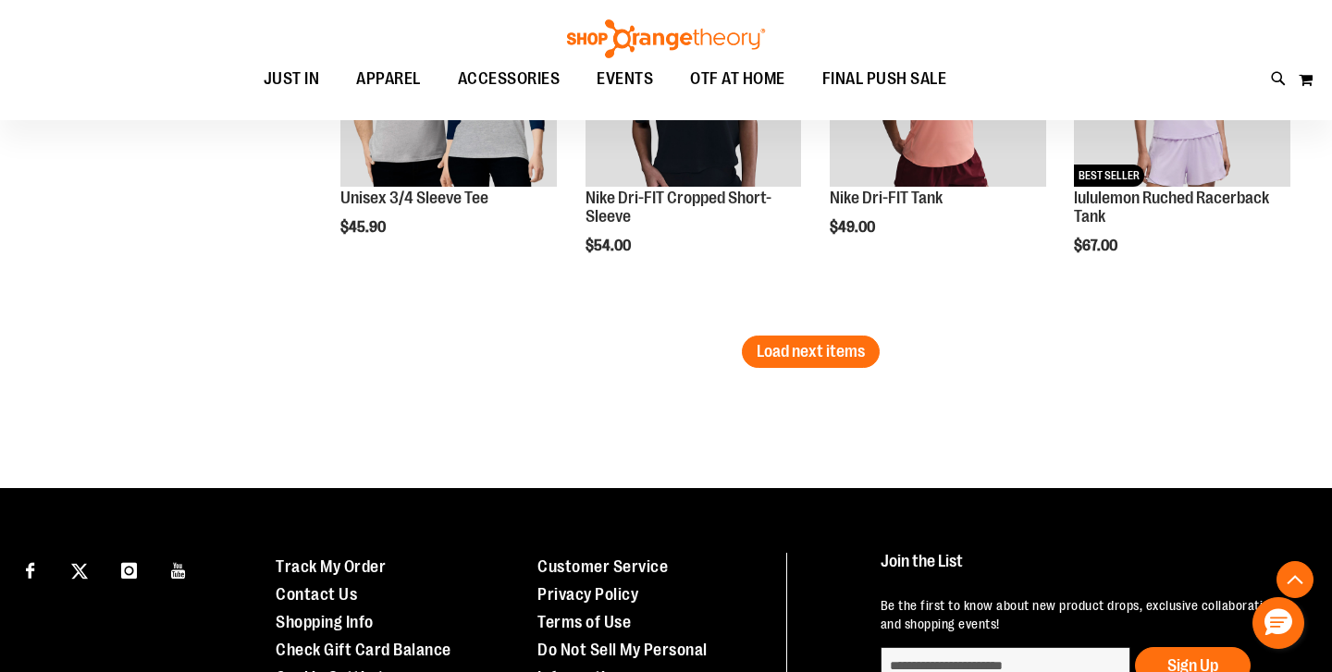
scroll to position [10145, 0]
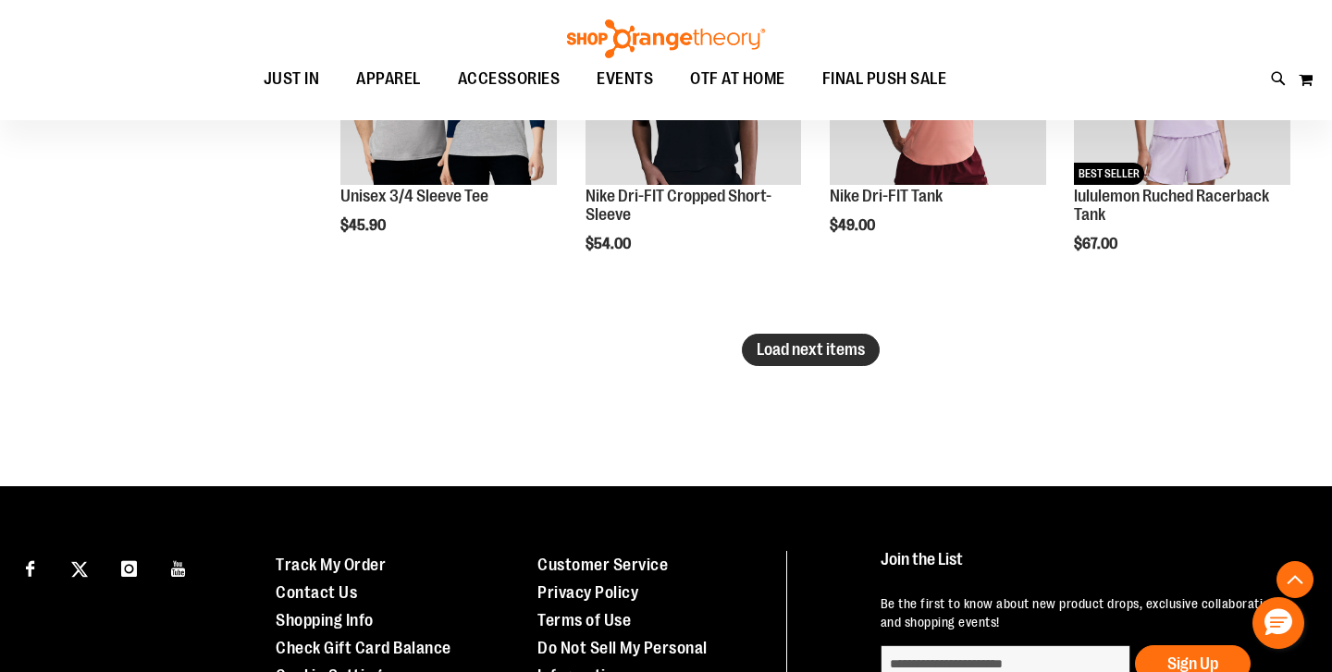
click at [852, 347] on span "Load next items" at bounding box center [810, 349] width 108 height 18
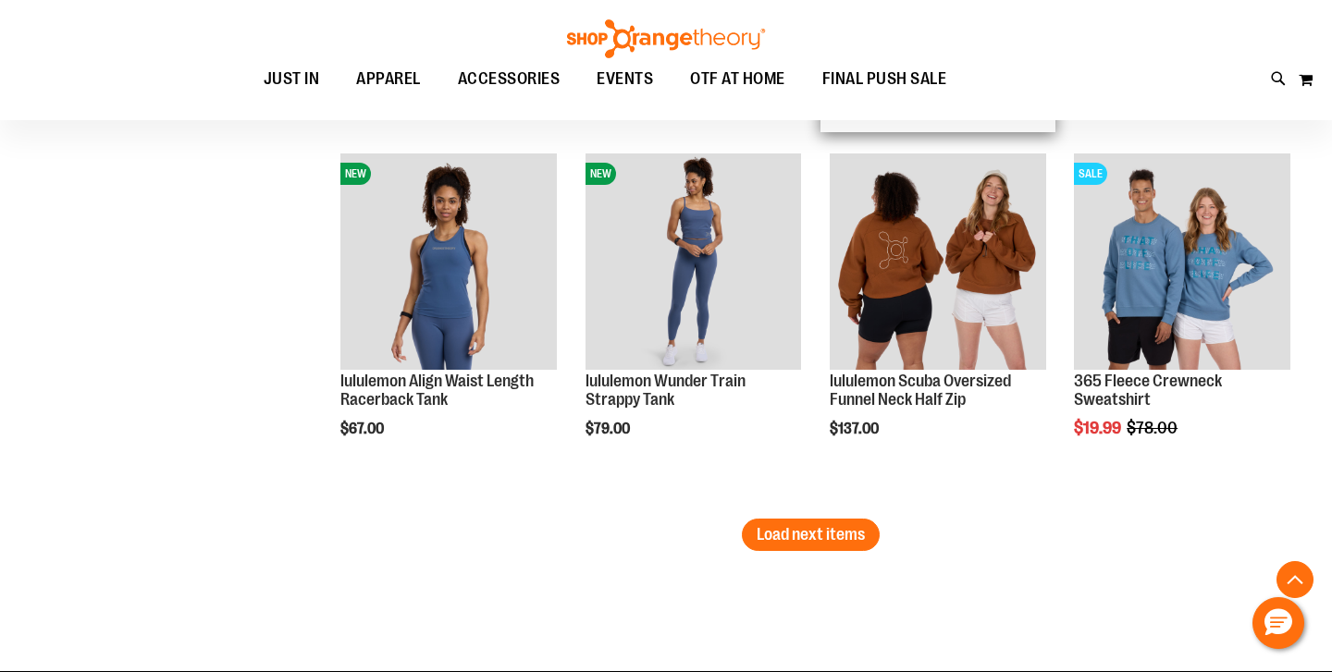
scroll to position [11085, 0]
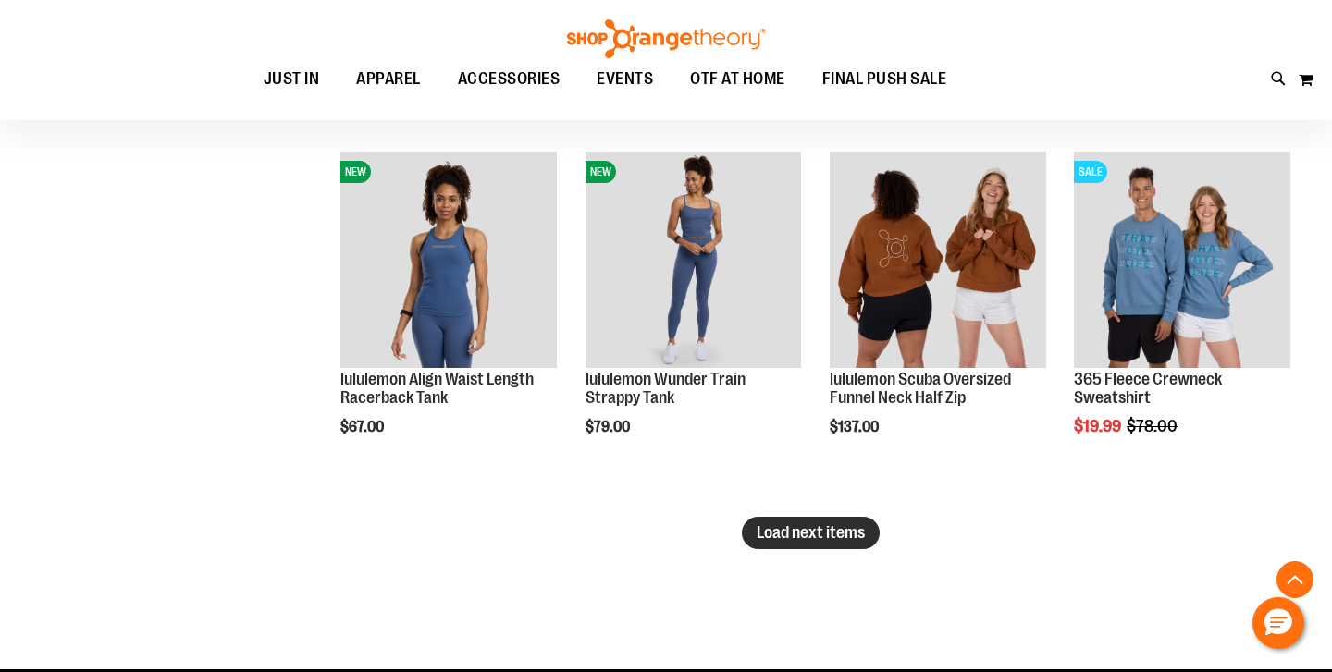
click at [791, 522] on button "Load next items" at bounding box center [811, 533] width 138 height 32
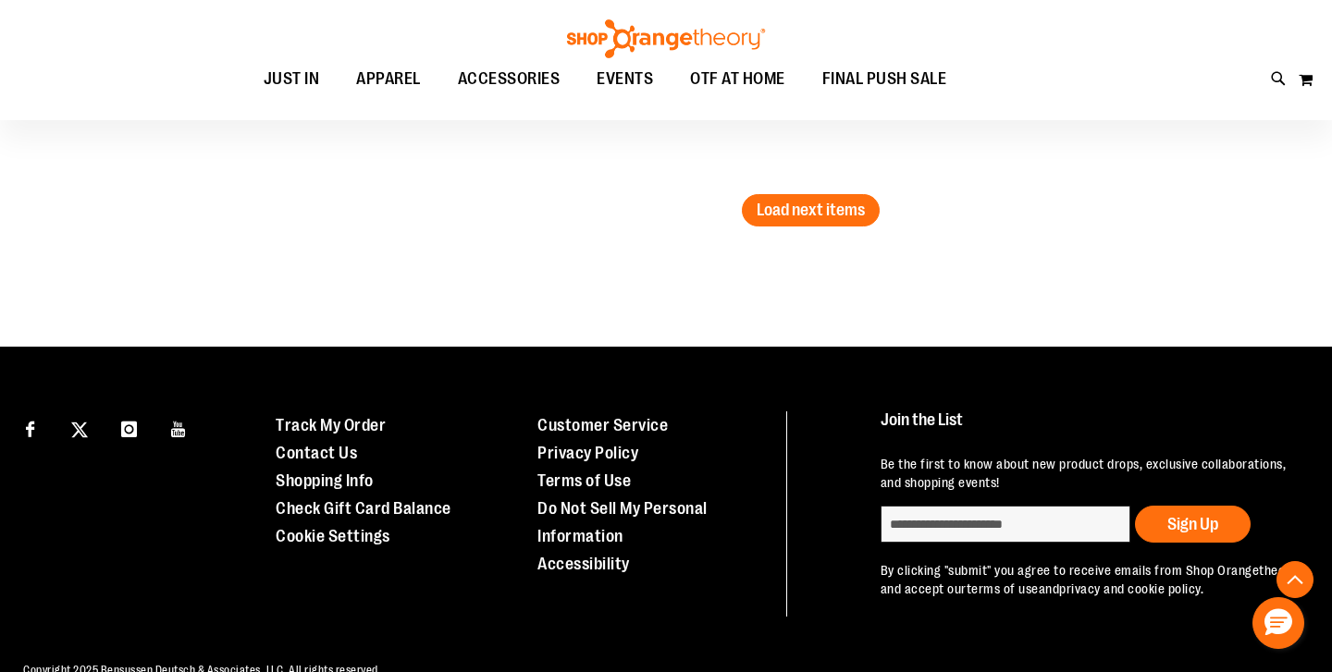
scroll to position [12541, 0]
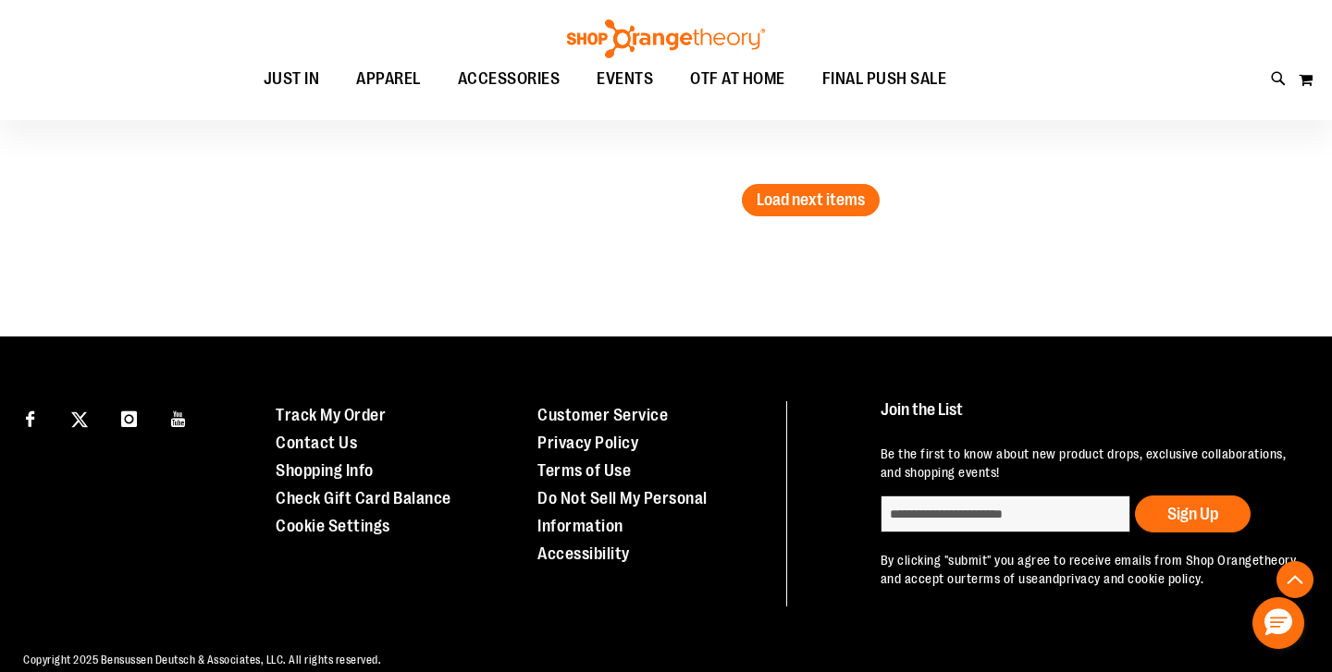
click at [838, 215] on button "Load next items" at bounding box center [811, 200] width 138 height 32
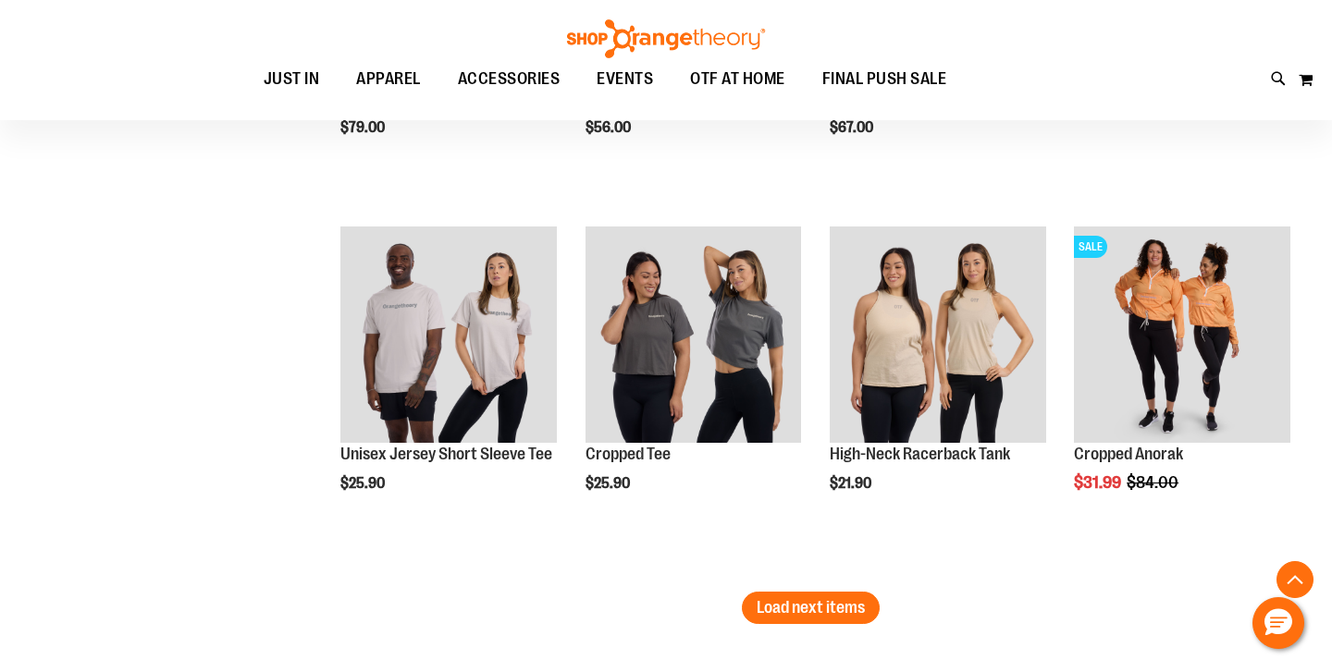
scroll to position [13261, 0]
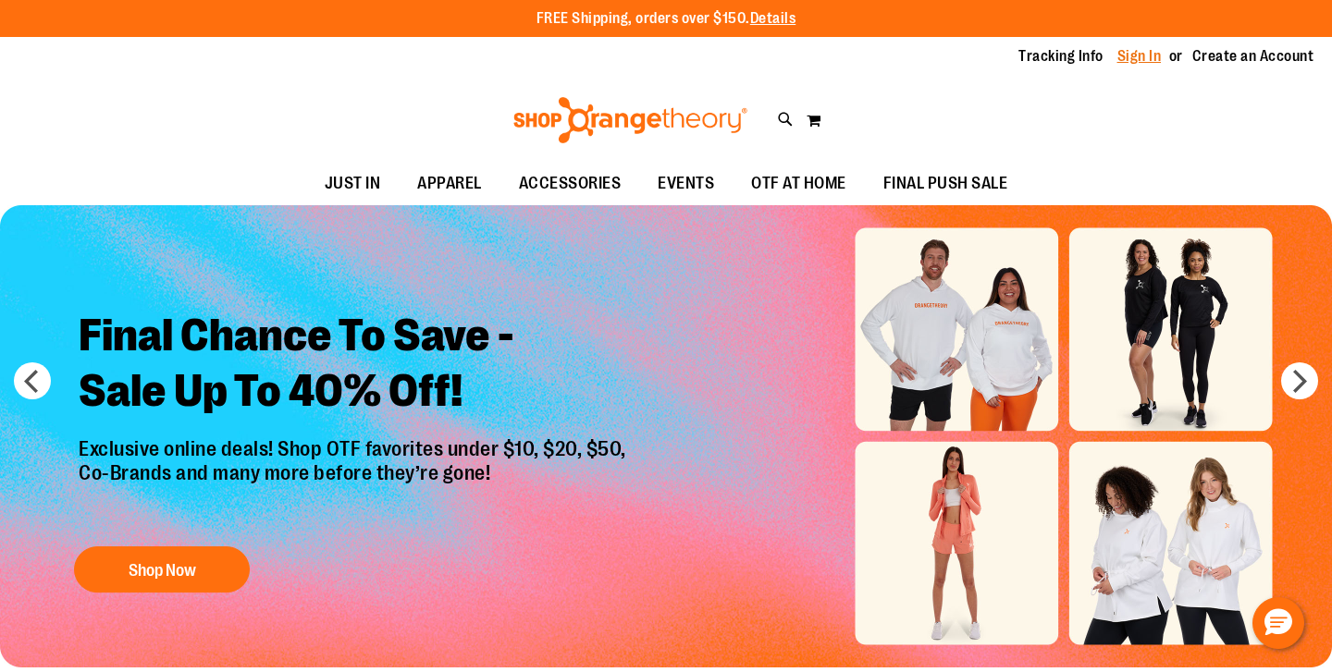
click at [1141, 56] on link "Sign In" at bounding box center [1139, 56] width 44 height 20
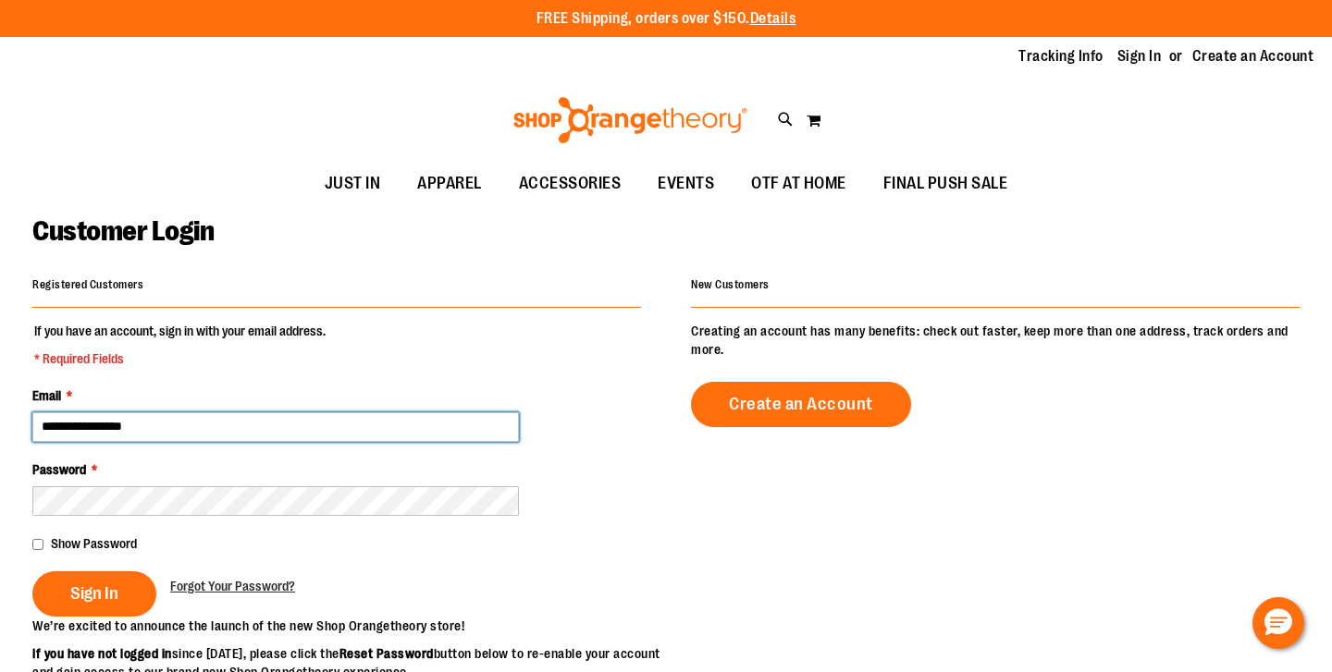
type input "**********"
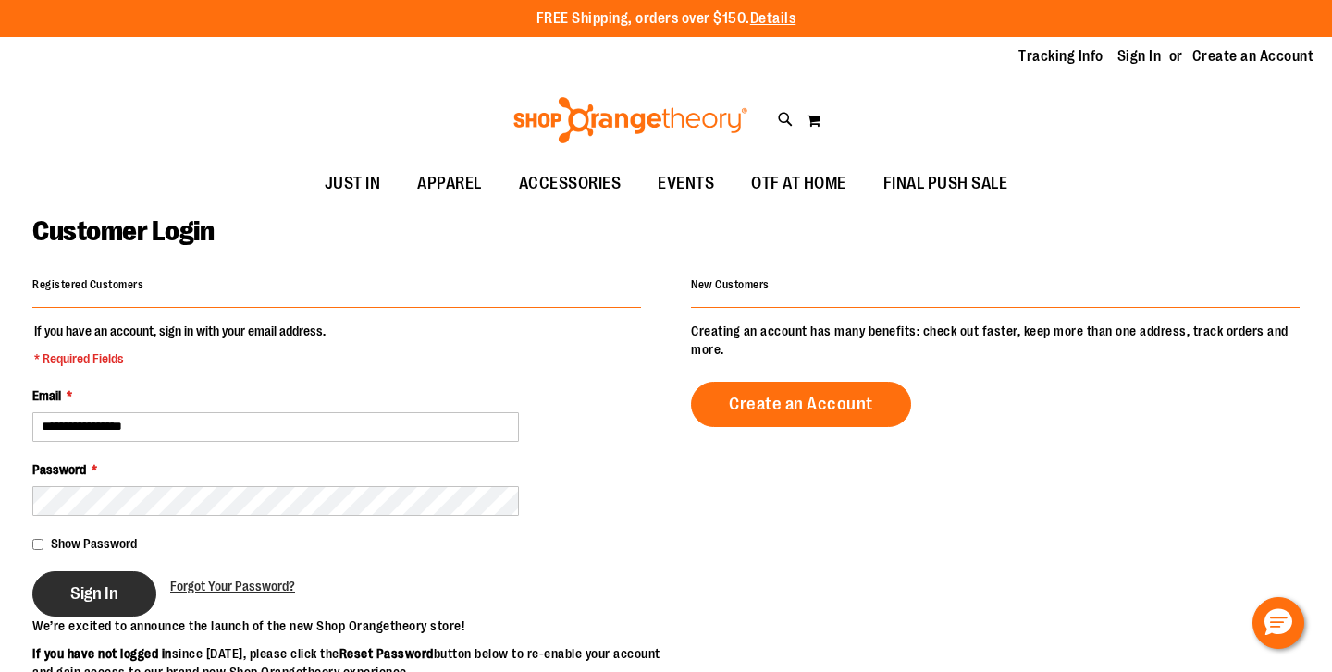
click at [118, 583] on button "Sign In" at bounding box center [94, 593] width 124 height 45
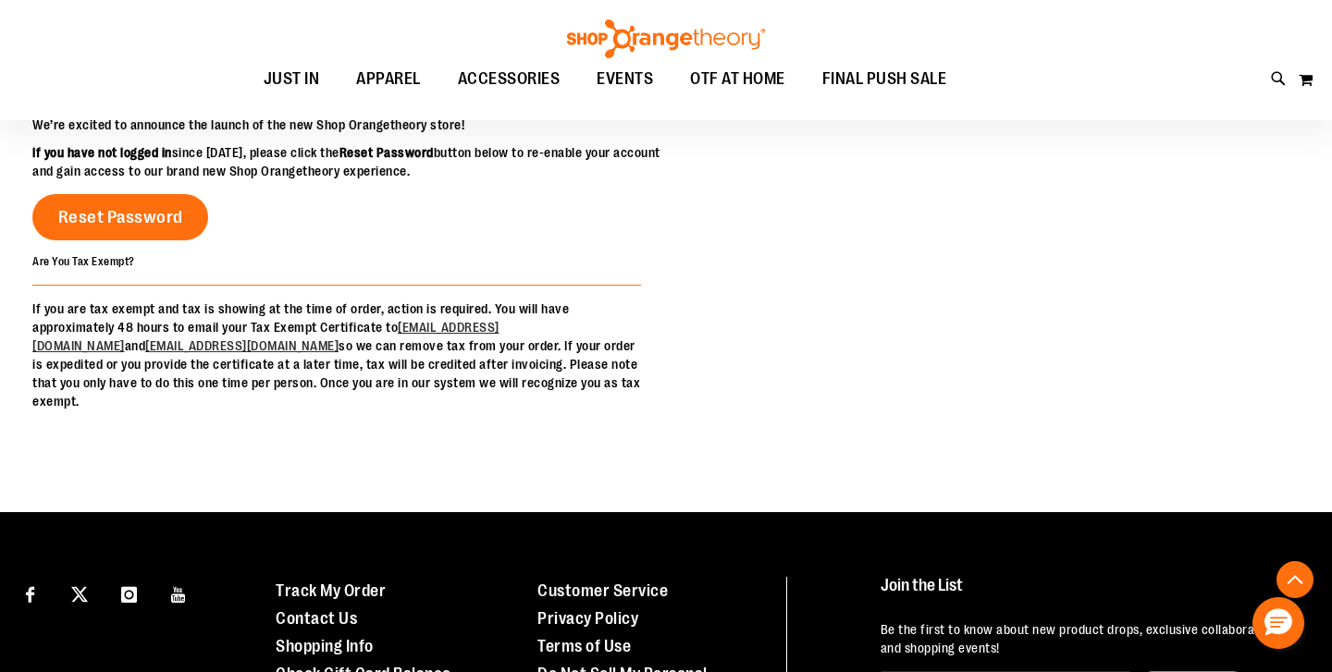
scroll to position [565, 0]
